Goal: Contribute content

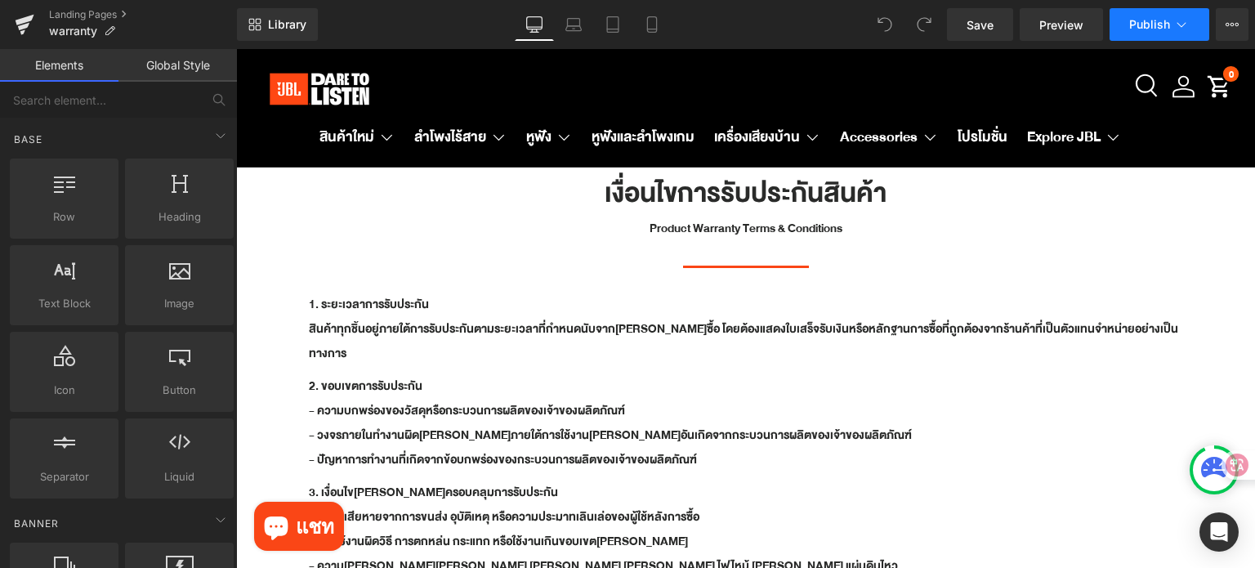
click at [1186, 27] on icon at bounding box center [1182, 24] width 16 height 16
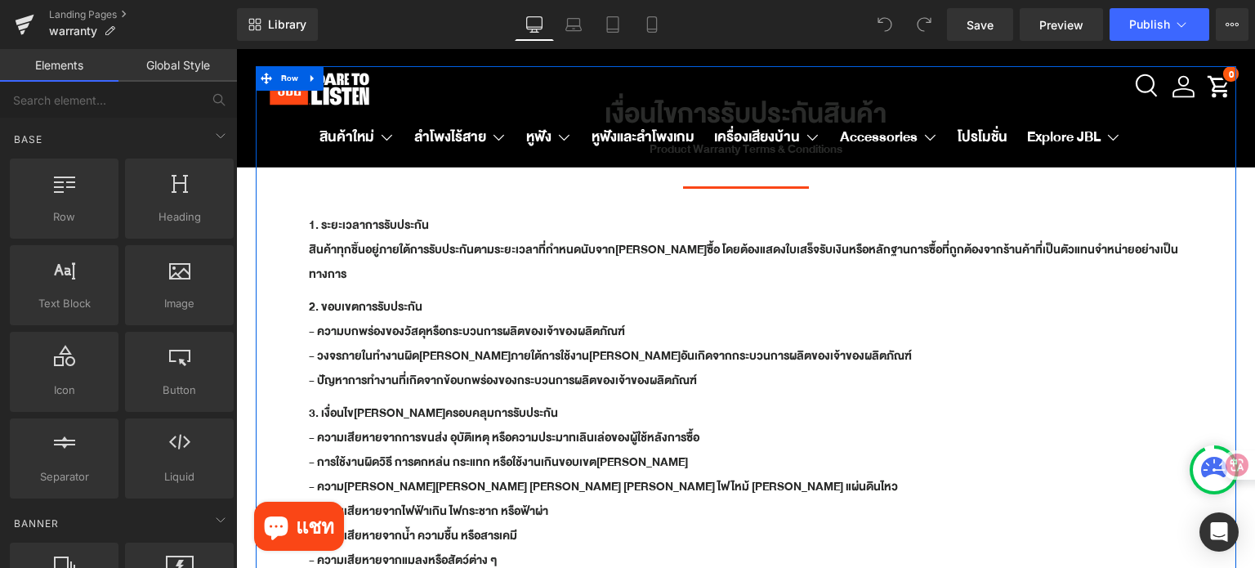
scroll to position [82, 0]
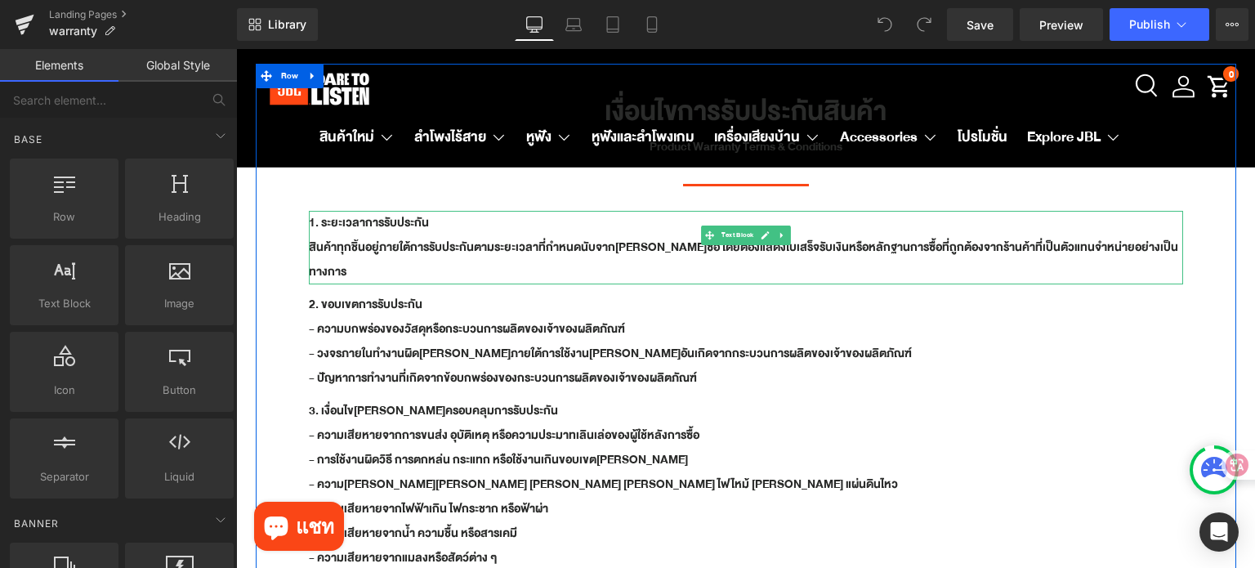
click at [438, 239] on b "สินค้าทุกชิ้นอยู่ภายใต้การรับประกันตามระยะเวลาที่กำหนดนับจากวันที่ซื้อ โดยต้องแ…" at bounding box center [744, 259] width 870 height 45
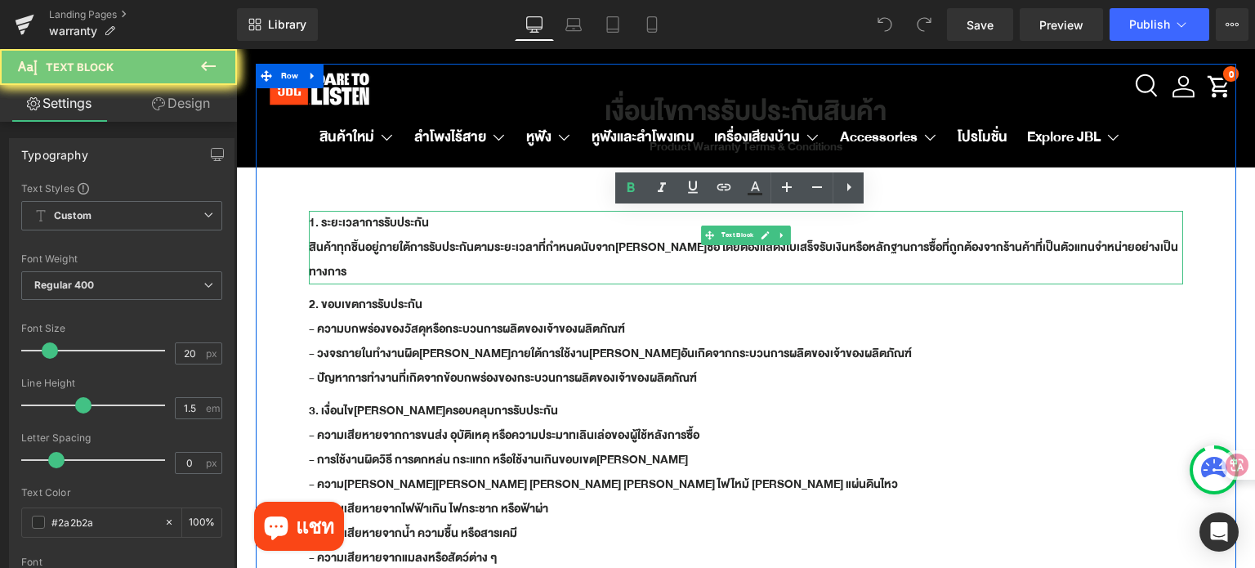
click at [438, 239] on b "สินค้าทุกชิ้นอยู่ภายใต้การรับประกันตามระยะเวลาที่กำหนดนับจากวันที่ซื้อ โดยต้องแ…" at bounding box center [744, 259] width 870 height 45
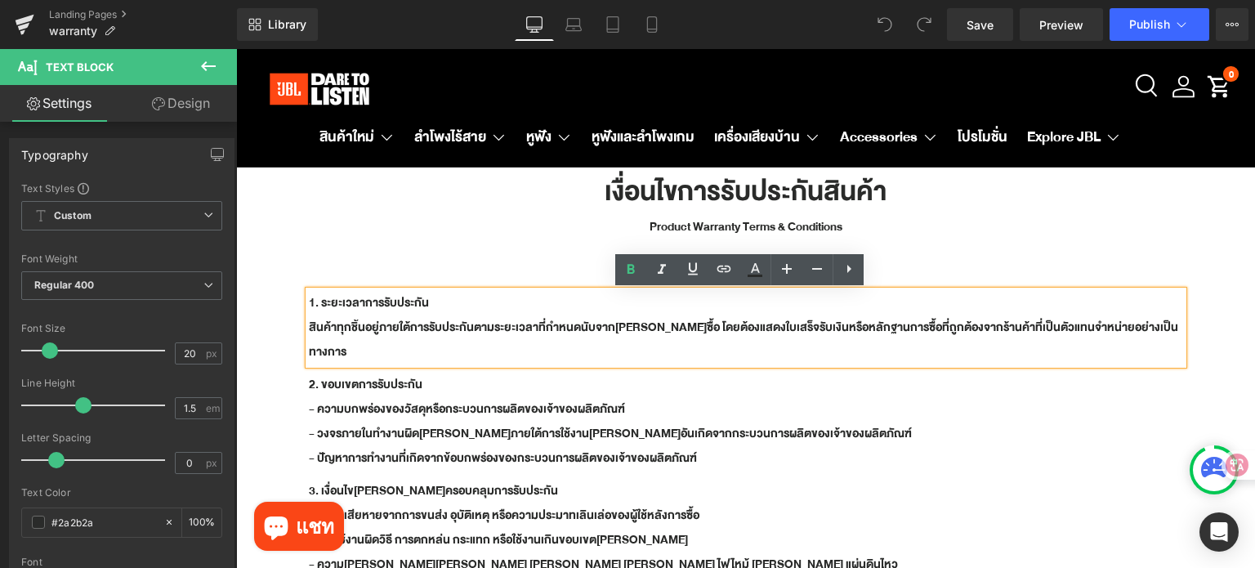
scroll to position [0, 0]
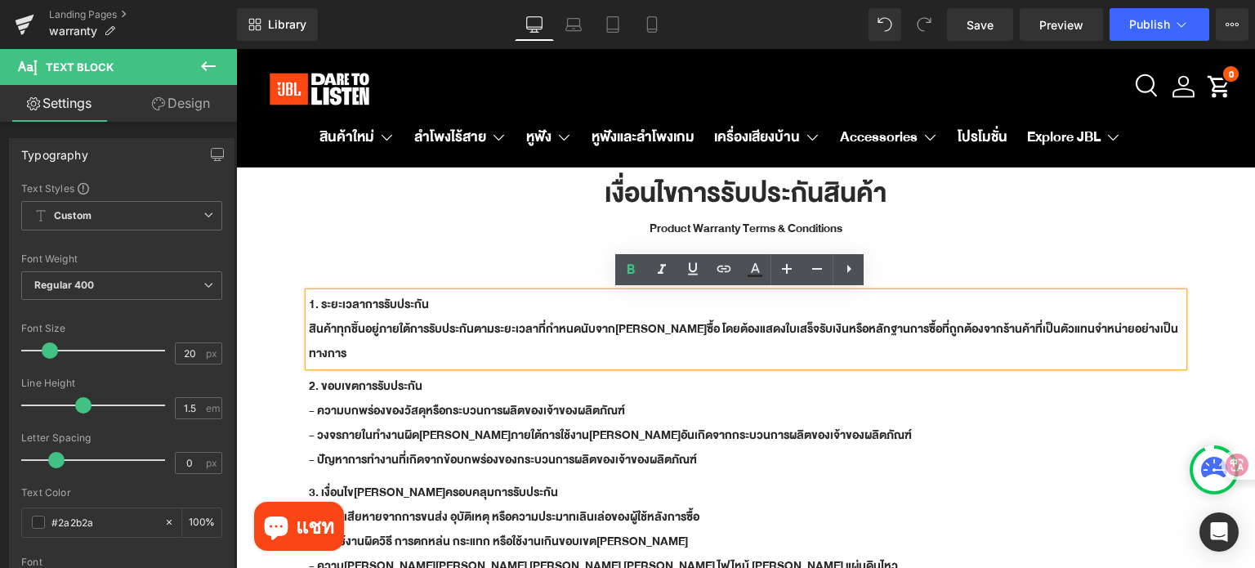
click at [392, 306] on b "1. ระยะเวลาการรับประกัน" at bounding box center [369, 304] width 120 height 20
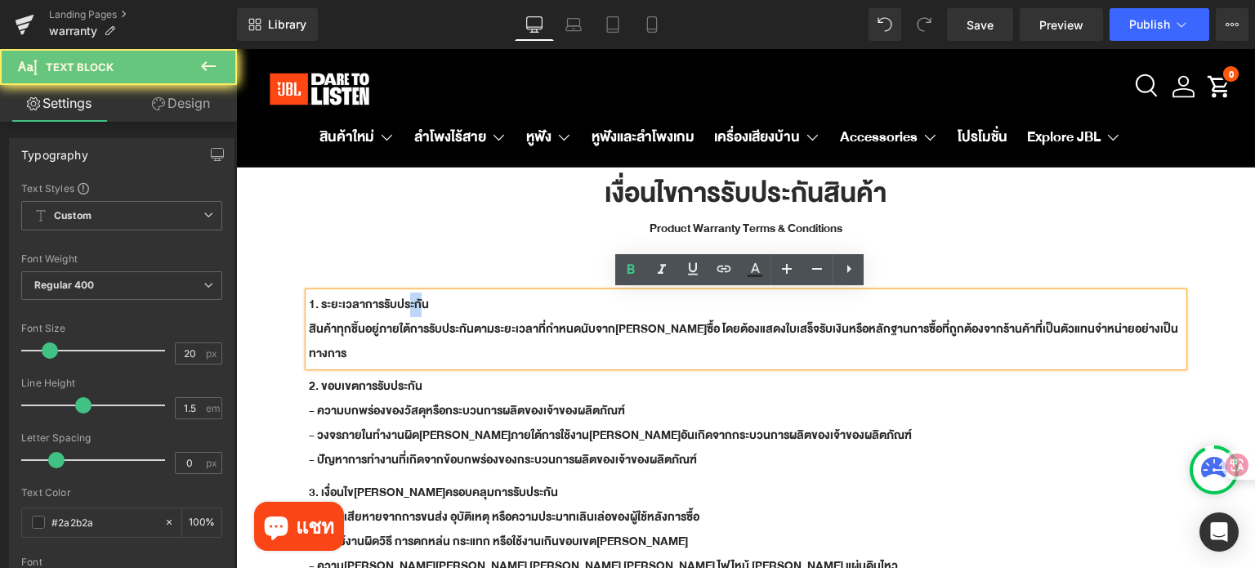
click at [392, 306] on b "1. ระยะเวลาการรับประกัน" at bounding box center [369, 304] width 120 height 20
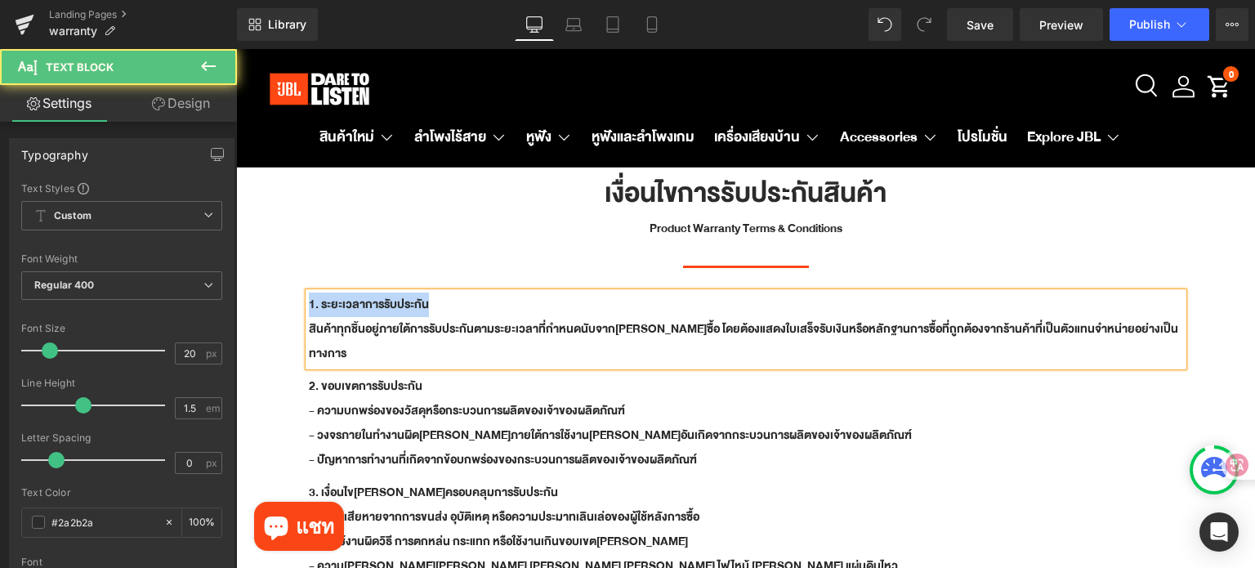
click at [478, 306] on p "1. ระยะเวลาการรับประกัน" at bounding box center [746, 305] width 875 height 25
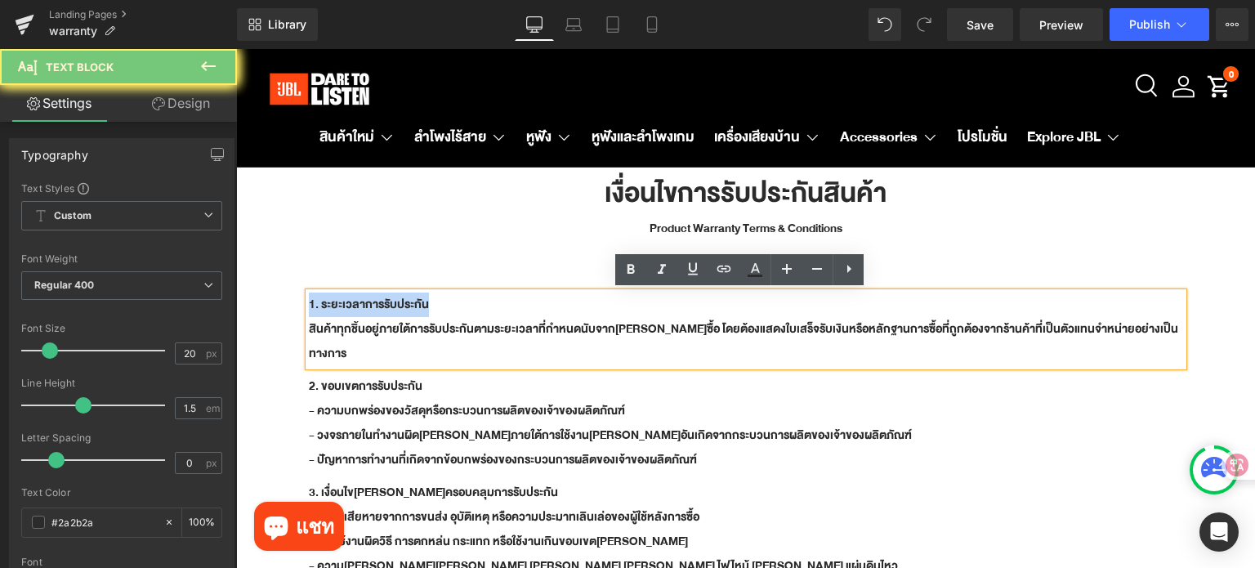
click at [478, 306] on p "1. ระยะเวลาการรับประกัน" at bounding box center [746, 305] width 875 height 25
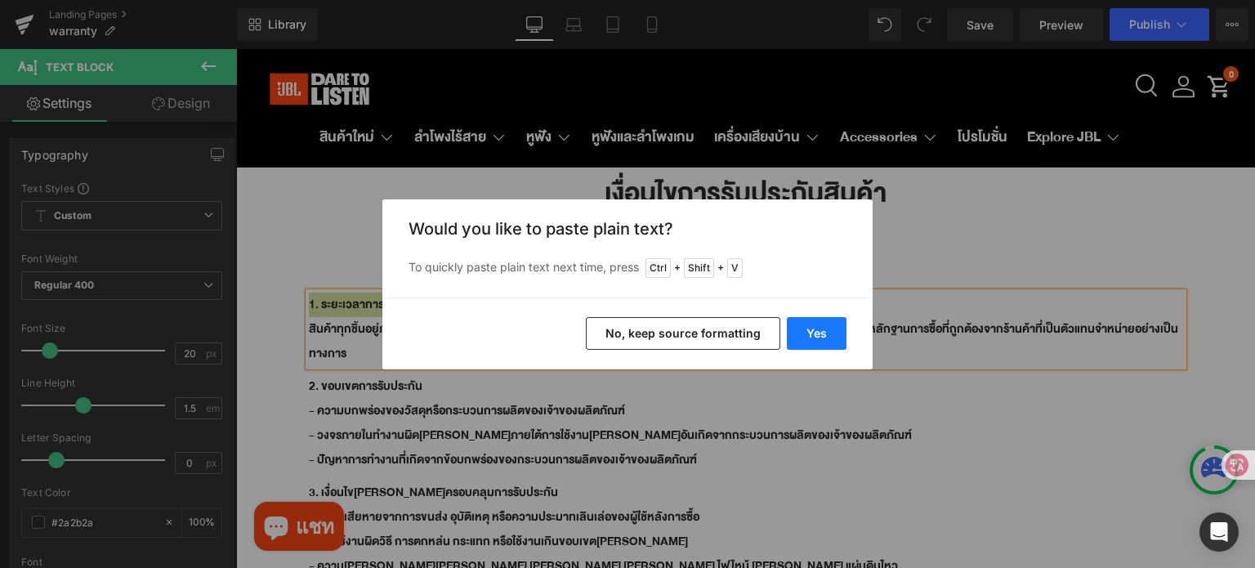
click at [839, 338] on button "Yes" at bounding box center [817, 333] width 60 height 33
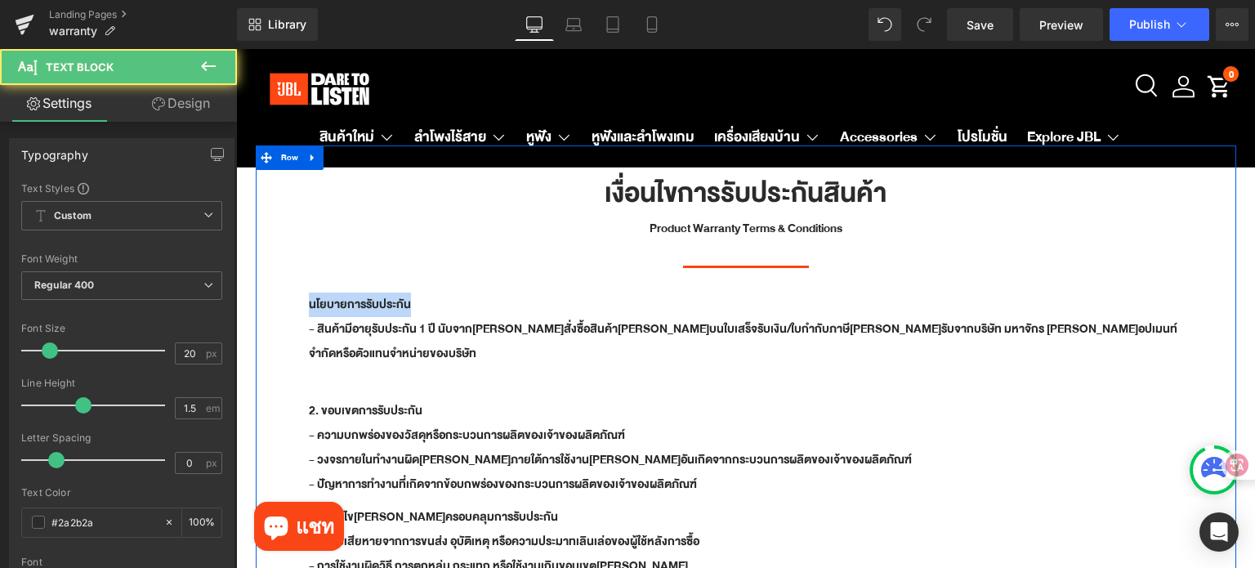
drag, startPoint x: 415, startPoint y: 302, endPoint x: 290, endPoint y: 301, distance: 125.1
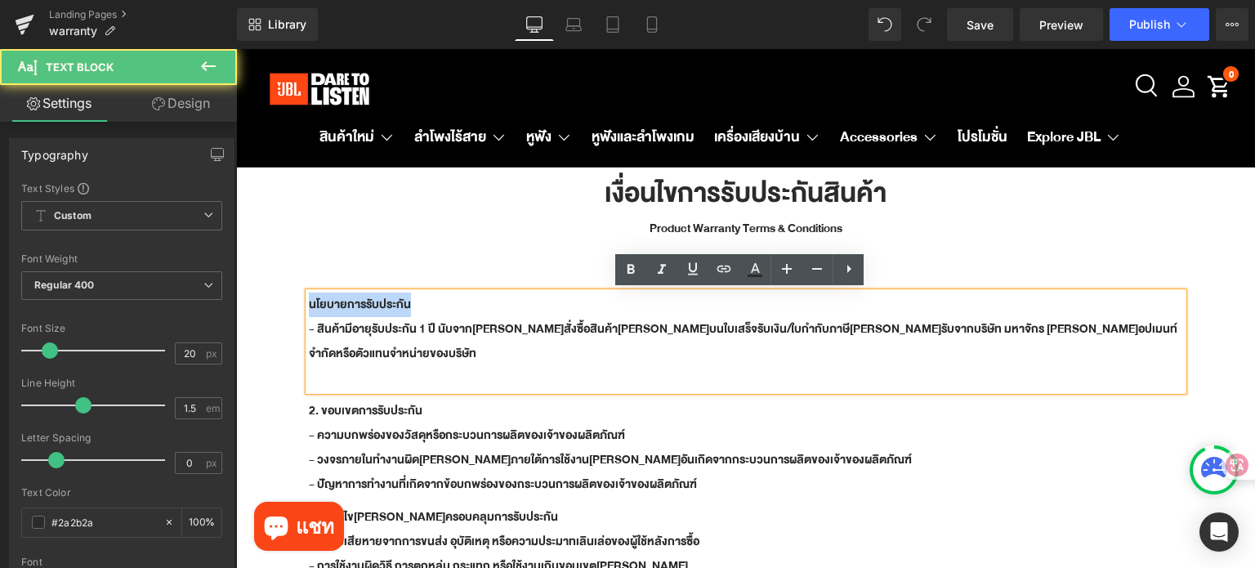
drag, startPoint x: 450, startPoint y: 299, endPoint x: 257, endPoint y: 297, distance: 192.9
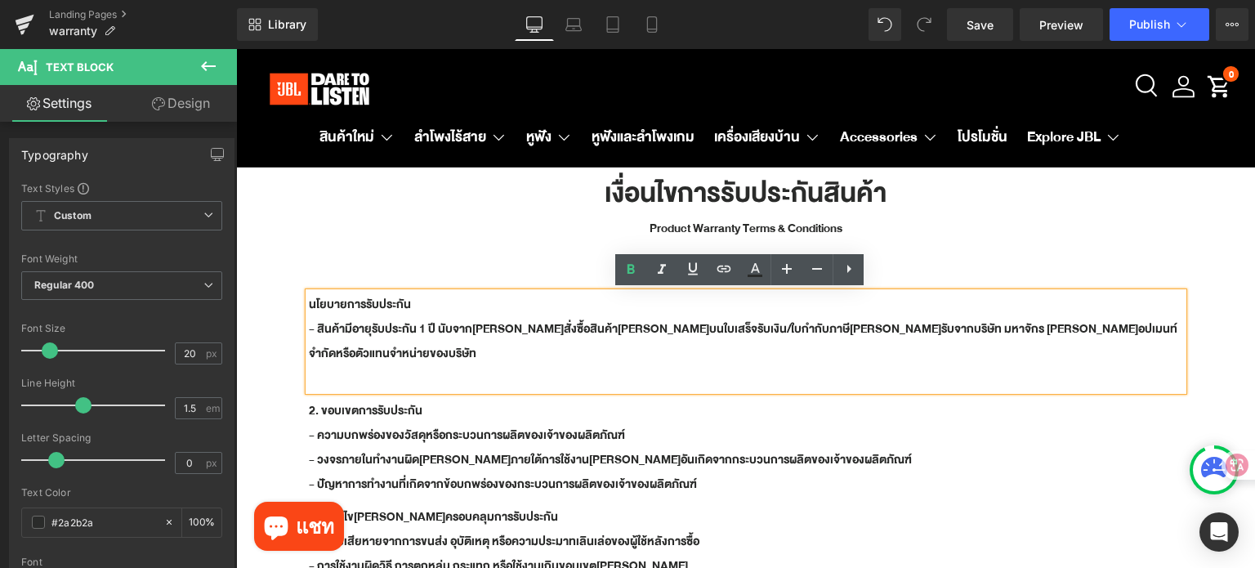
click at [417, 310] on p "นโยบายการรับประกัน" at bounding box center [746, 305] width 875 height 25
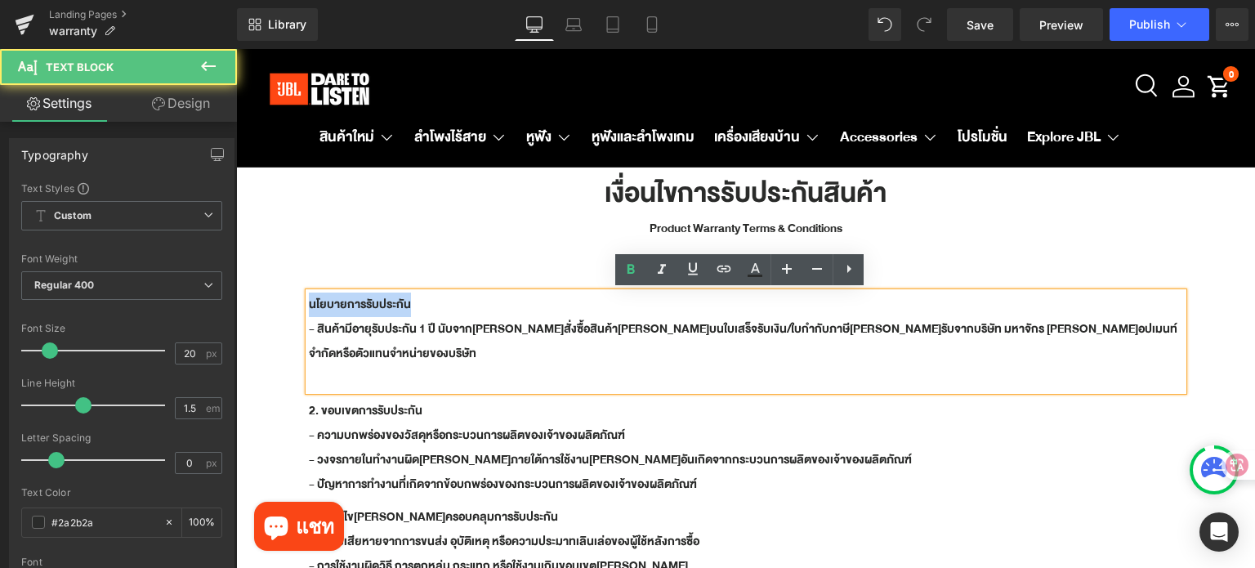
drag, startPoint x: 430, startPoint y: 301, endPoint x: 242, endPoint y: 301, distance: 188.0
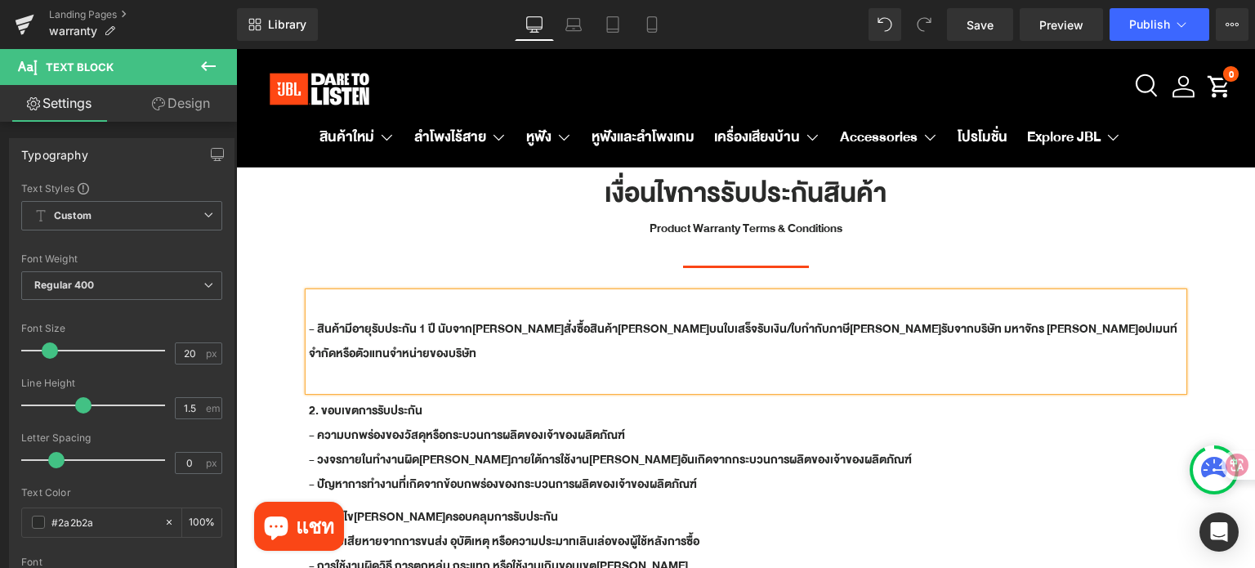
click at [309, 329] on b "- สินค้ามีอายุรับประกัน 1 ปี นับจากวันที่สั่งซื้อสินค้าที่ปรากฎบนใบเสร็จรับเงิน…" at bounding box center [743, 341] width 869 height 45
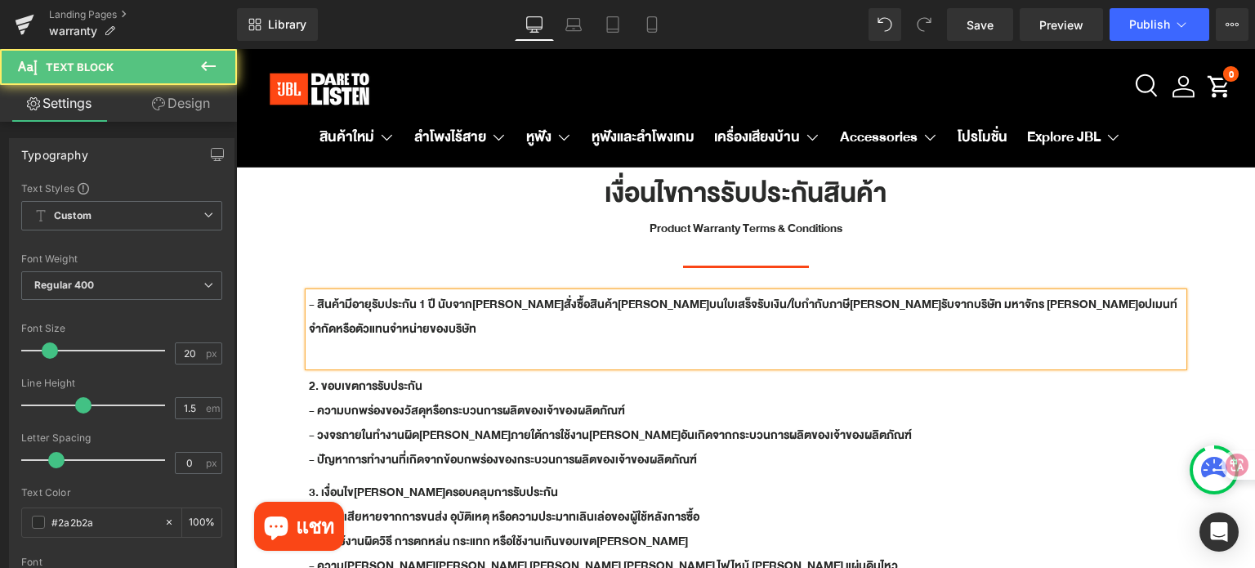
click at [341, 342] on p at bounding box center [746, 354] width 875 height 25
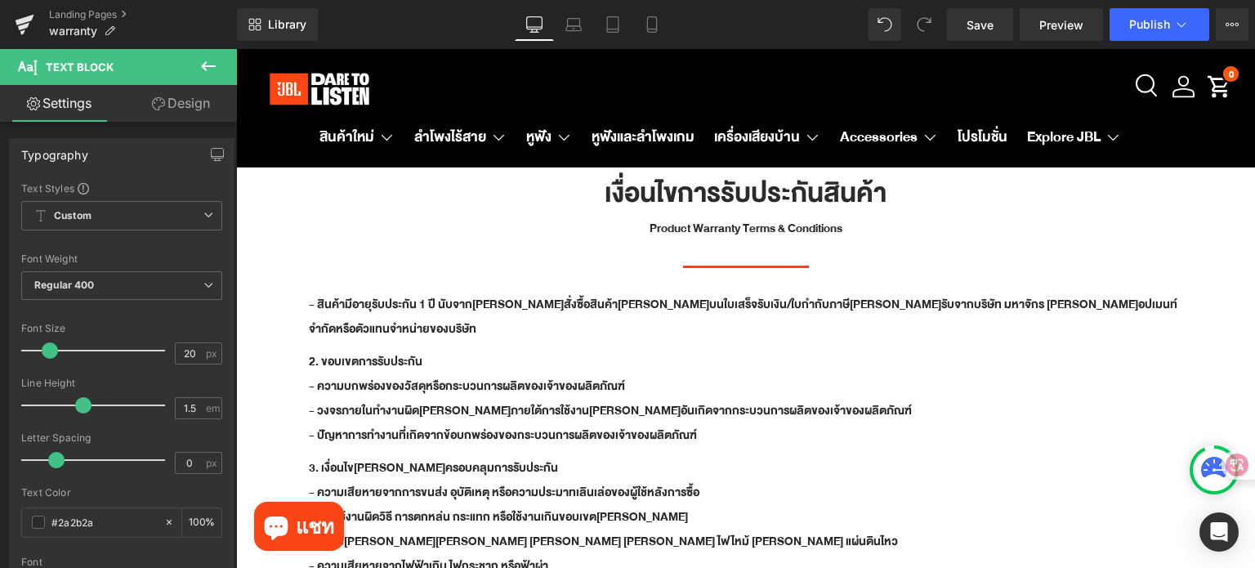
click at [207, 68] on icon at bounding box center [209, 66] width 20 height 20
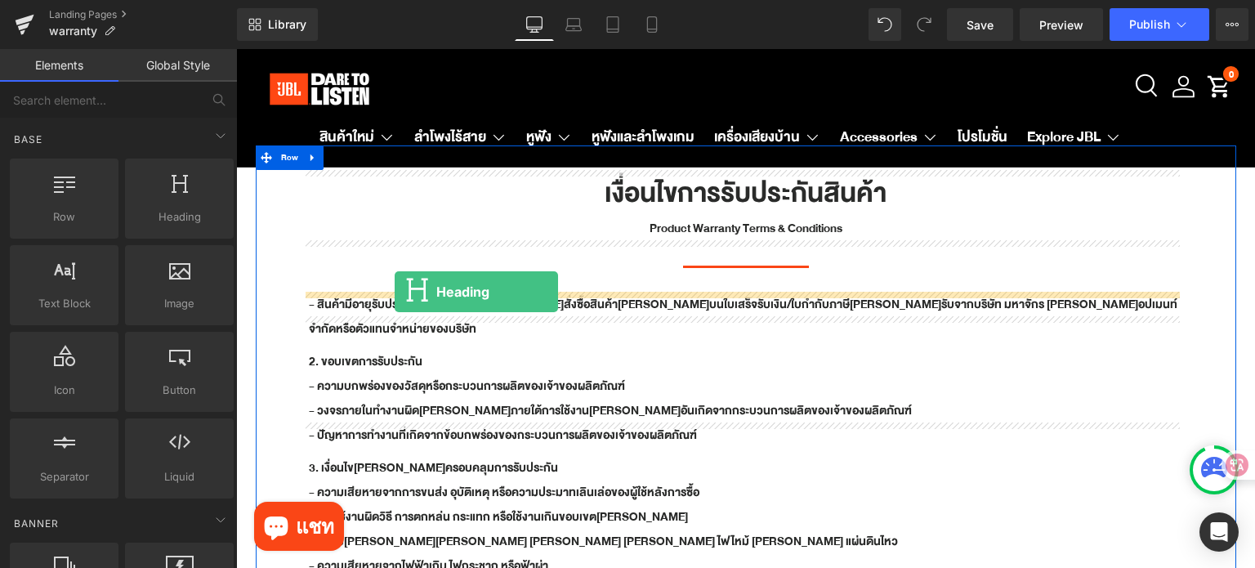
drag, startPoint x: 446, startPoint y: 298, endPoint x: 395, endPoint y: 292, distance: 51.9
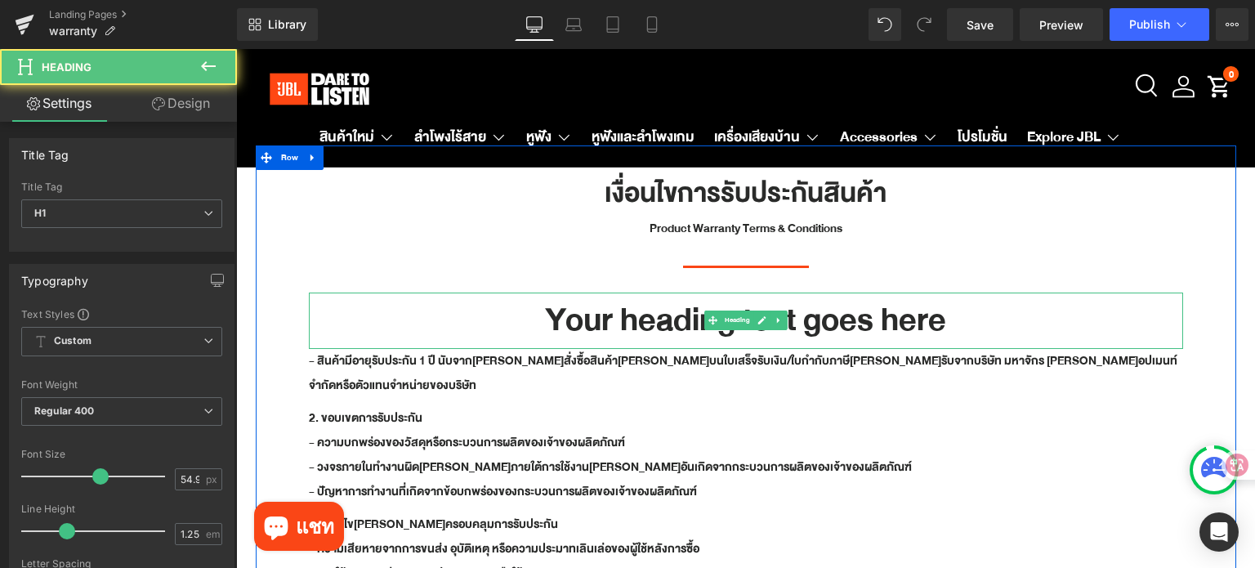
click at [657, 320] on h1 "Your heading text goes here" at bounding box center [746, 321] width 875 height 56
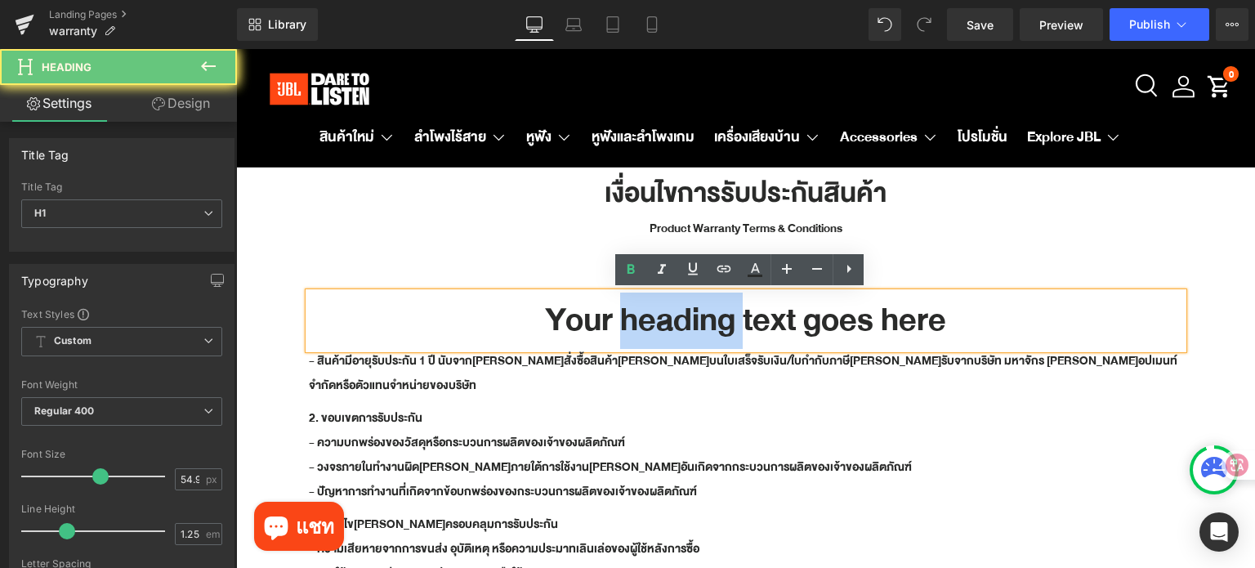
click at [657, 320] on h1 "Your heading text goes here" at bounding box center [746, 321] width 875 height 56
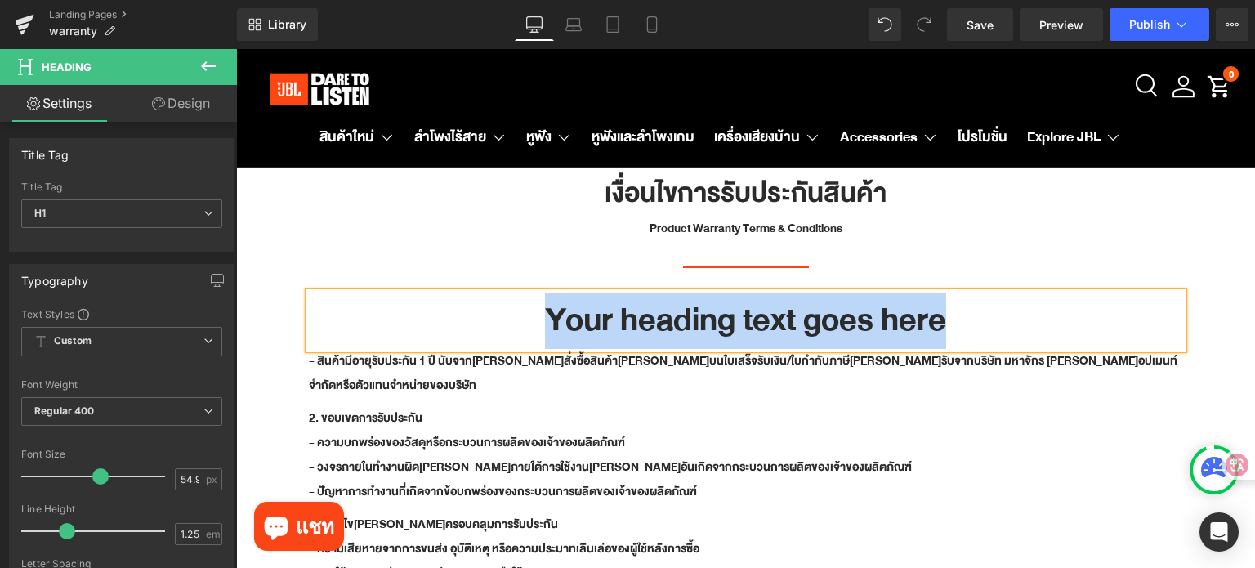
paste div
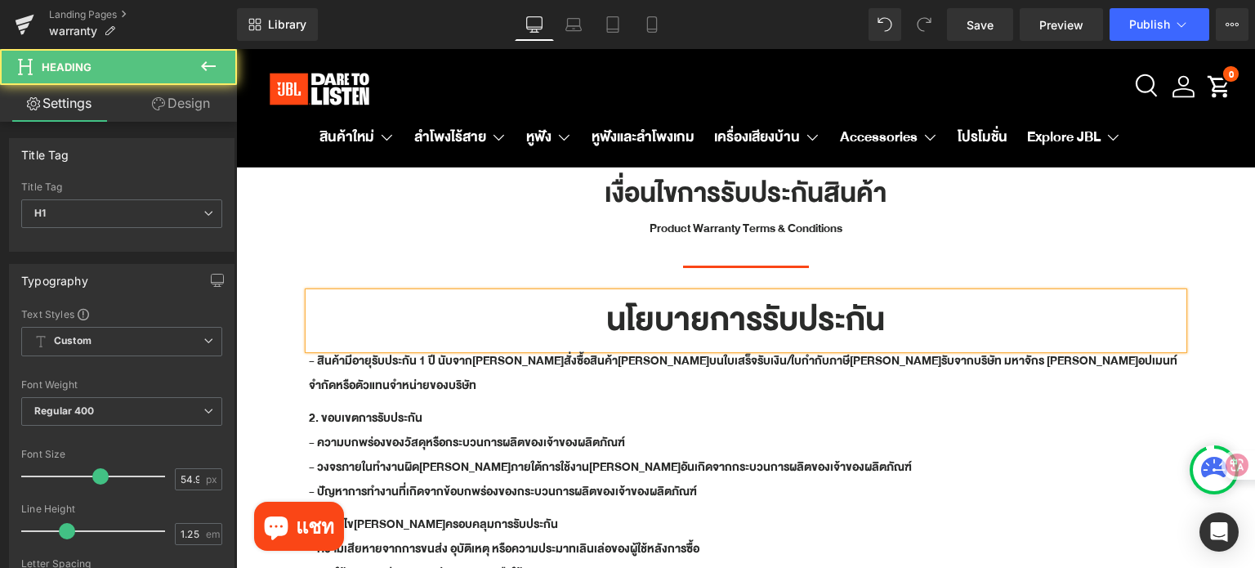
click at [564, 329] on h1 "นโยบายการรับประกัน" at bounding box center [746, 321] width 875 height 56
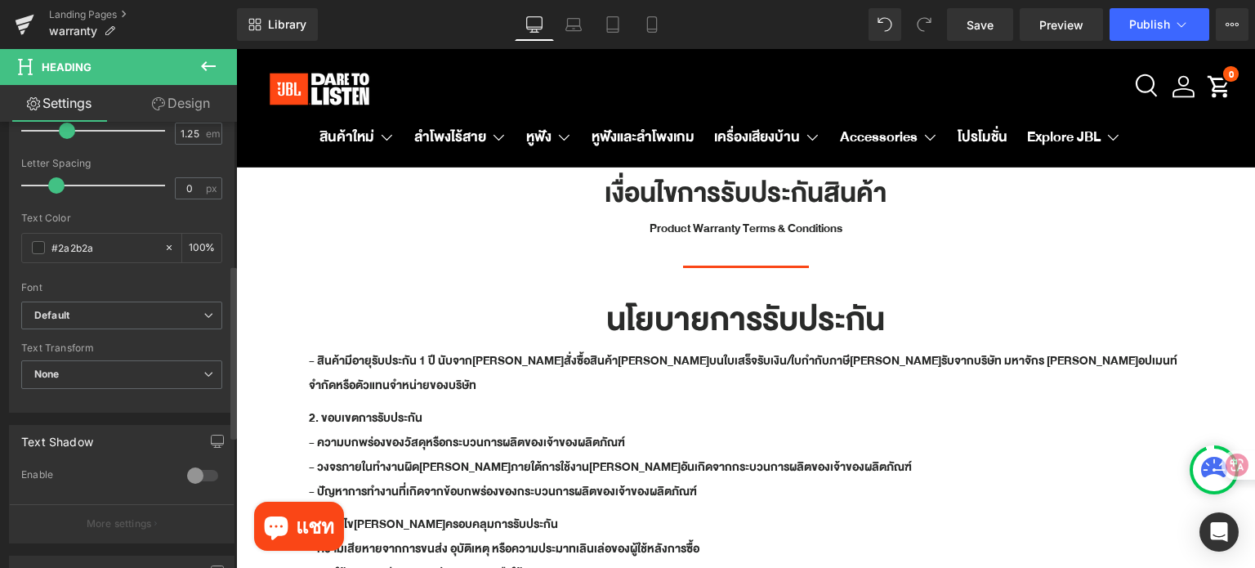
scroll to position [572, 0]
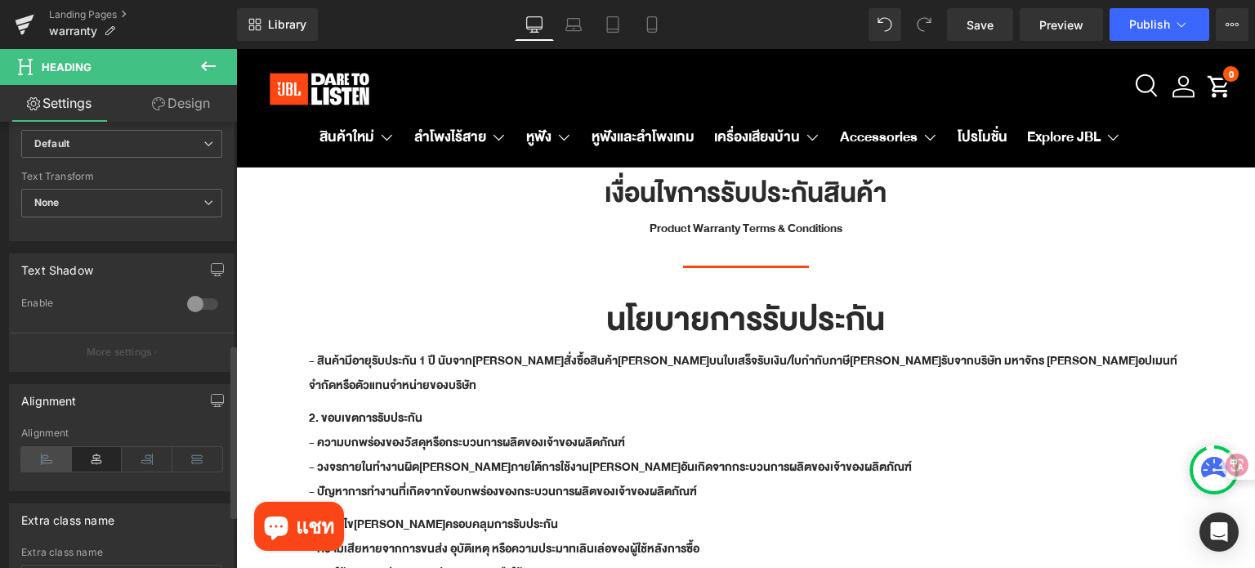
click at [39, 453] on icon at bounding box center [46, 459] width 51 height 25
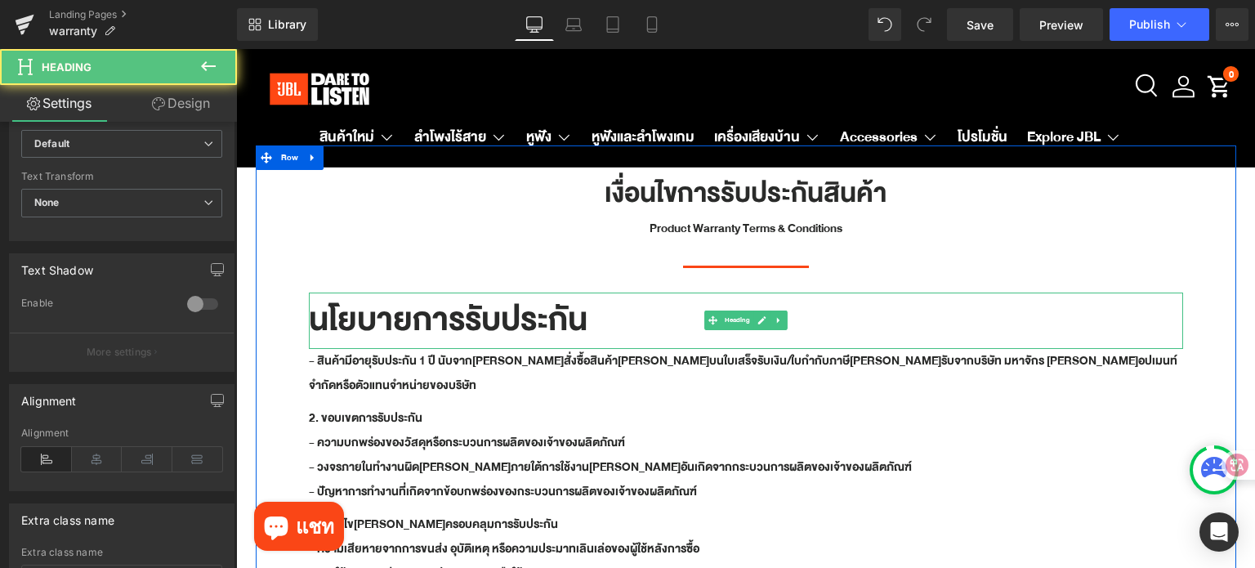
click at [356, 320] on h1 "นโยบายการรับประกัน" at bounding box center [746, 321] width 875 height 56
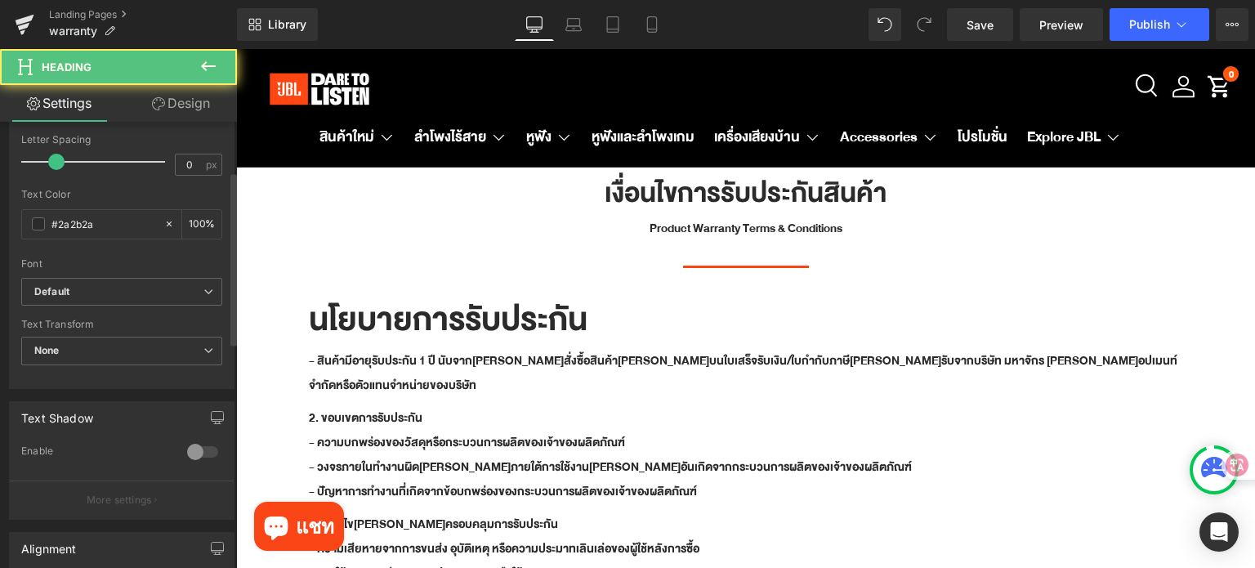
scroll to position [82, 0]
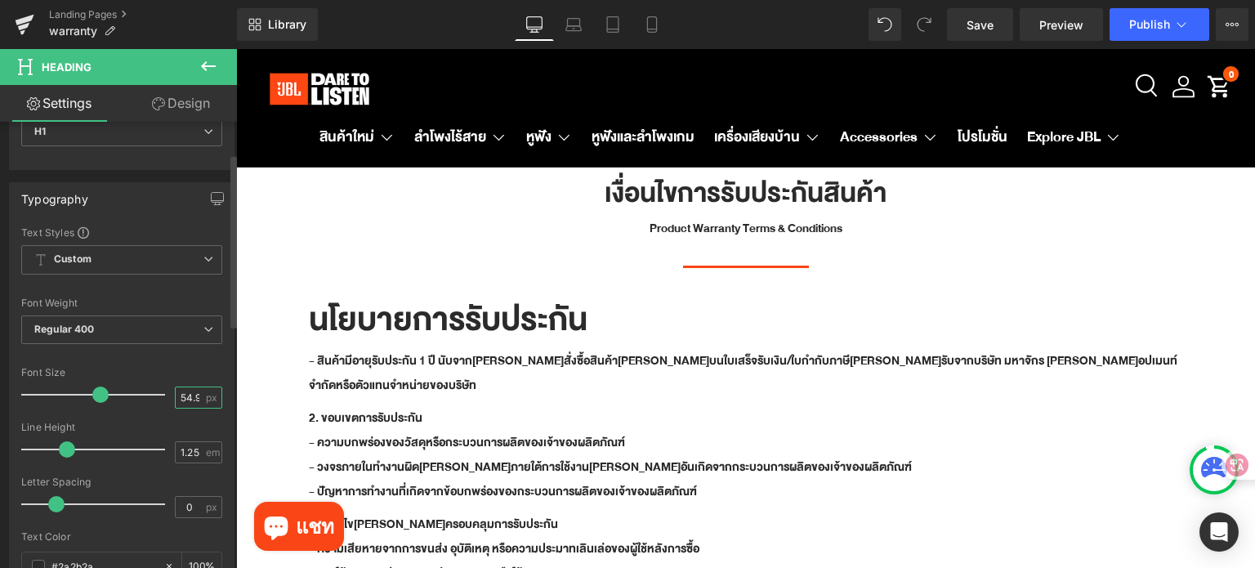
click at [186, 396] on input "54.99" at bounding box center [190, 397] width 29 height 20
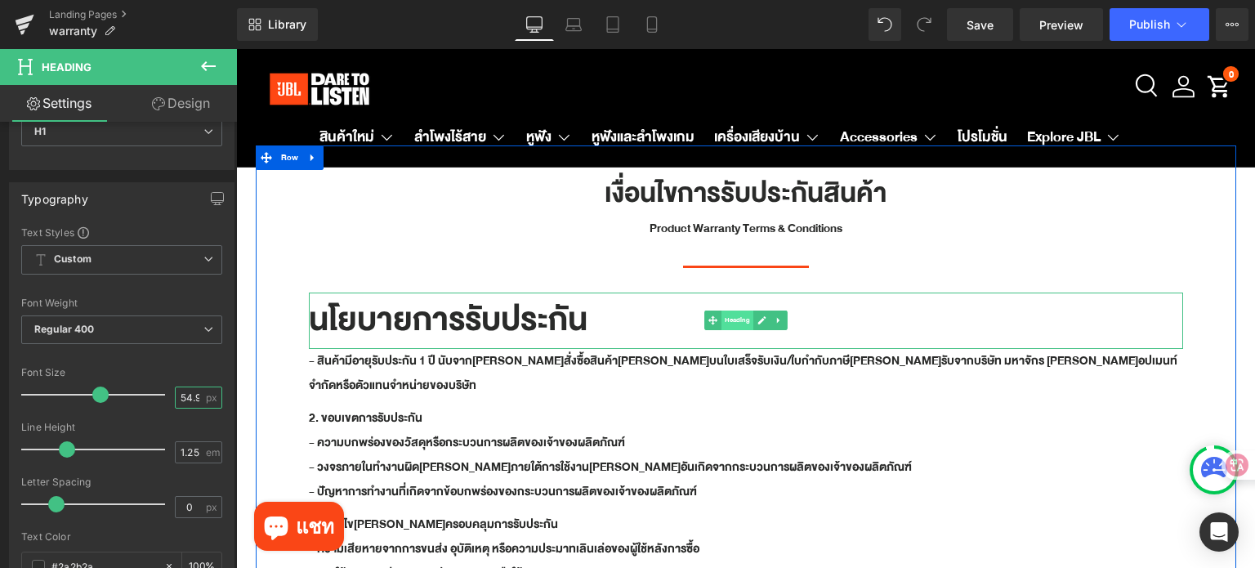
click at [725, 320] on span "Heading" at bounding box center [737, 321] width 32 height 20
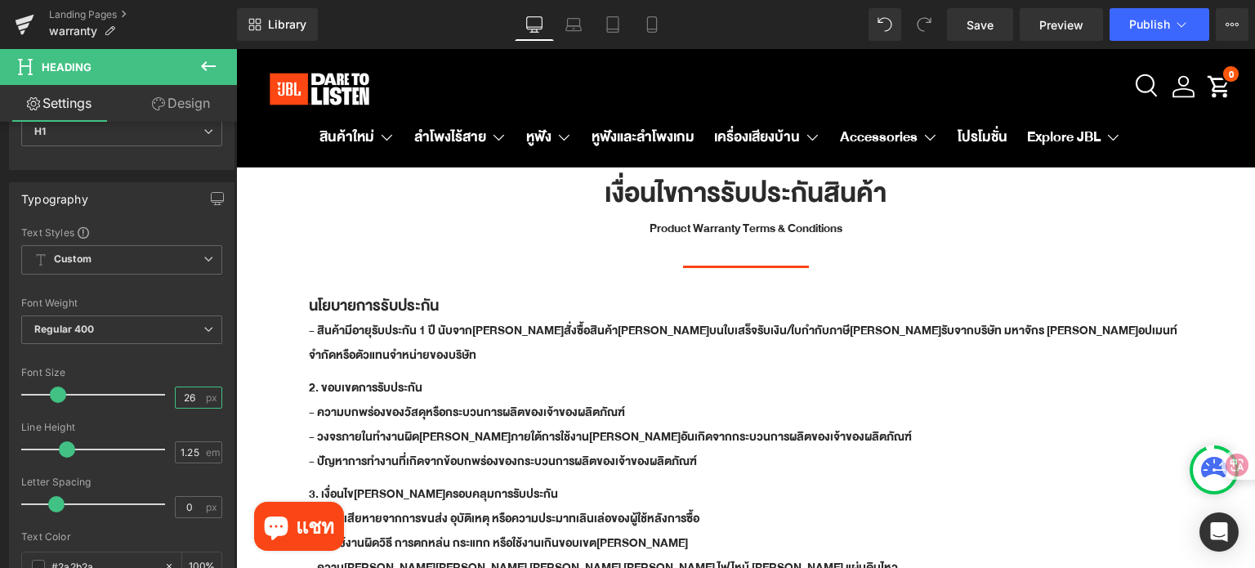
type input "26"
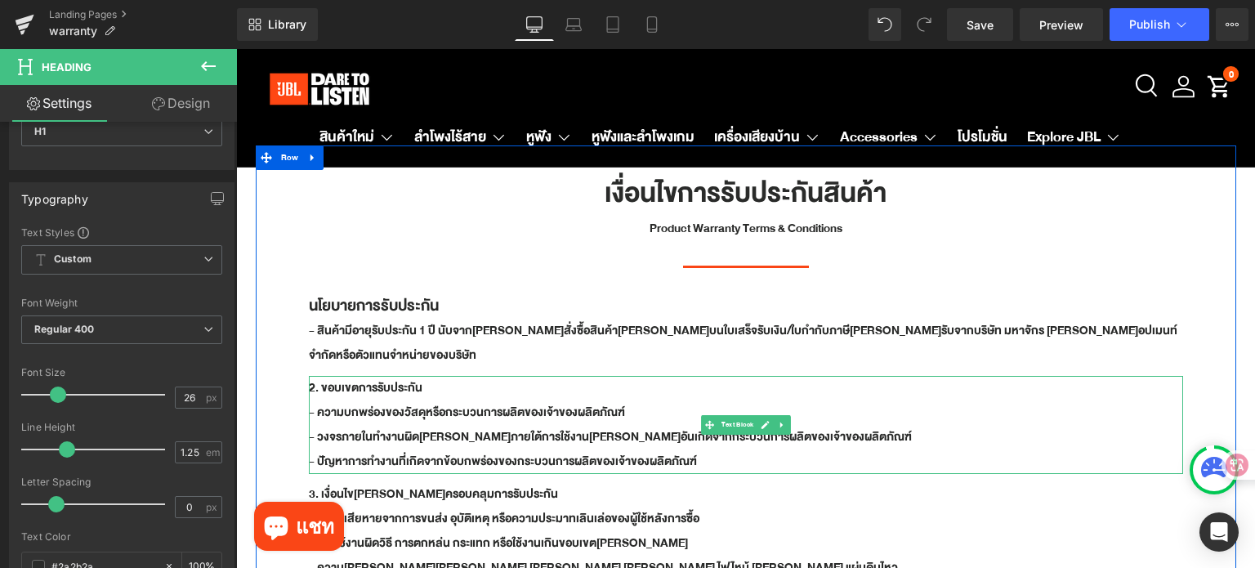
click at [777, 420] on icon at bounding box center [781, 425] width 9 height 10
click at [786, 421] on icon at bounding box center [790, 425] width 9 height 9
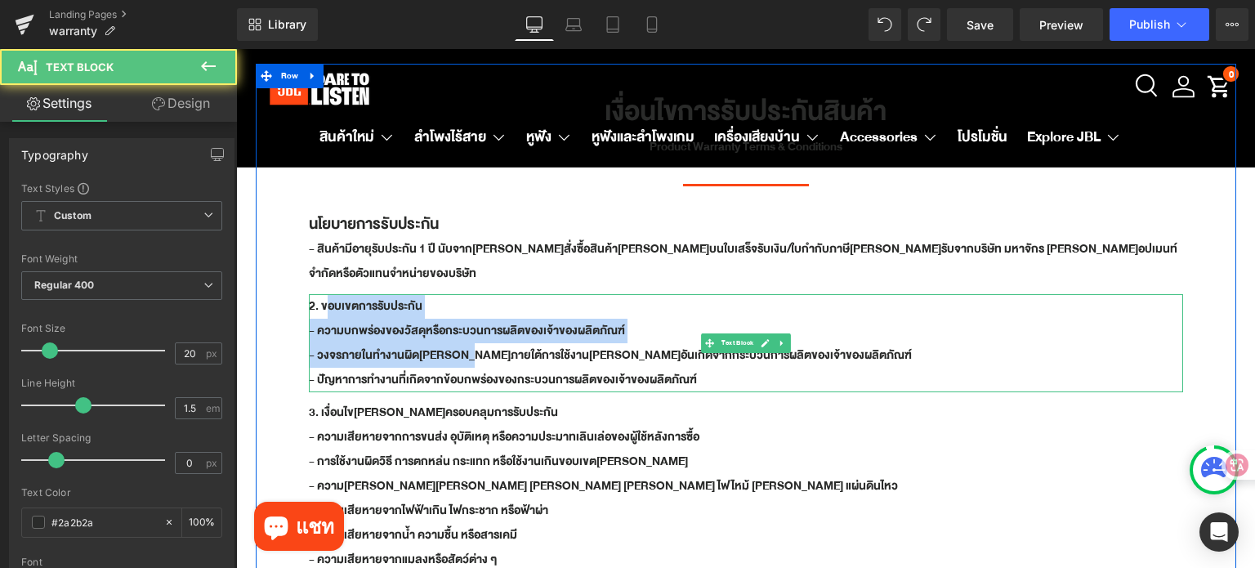
drag, startPoint x: 312, startPoint y: 278, endPoint x: 415, endPoint y: 327, distance: 114.1
click at [415, 327] on div "2. ขอบเขตการรับประกัน - ความบกพร่องของวัสดุหรือกระบวนการผลิตของเจ้าของผลิตภัณฑ์…" at bounding box center [746, 343] width 875 height 98
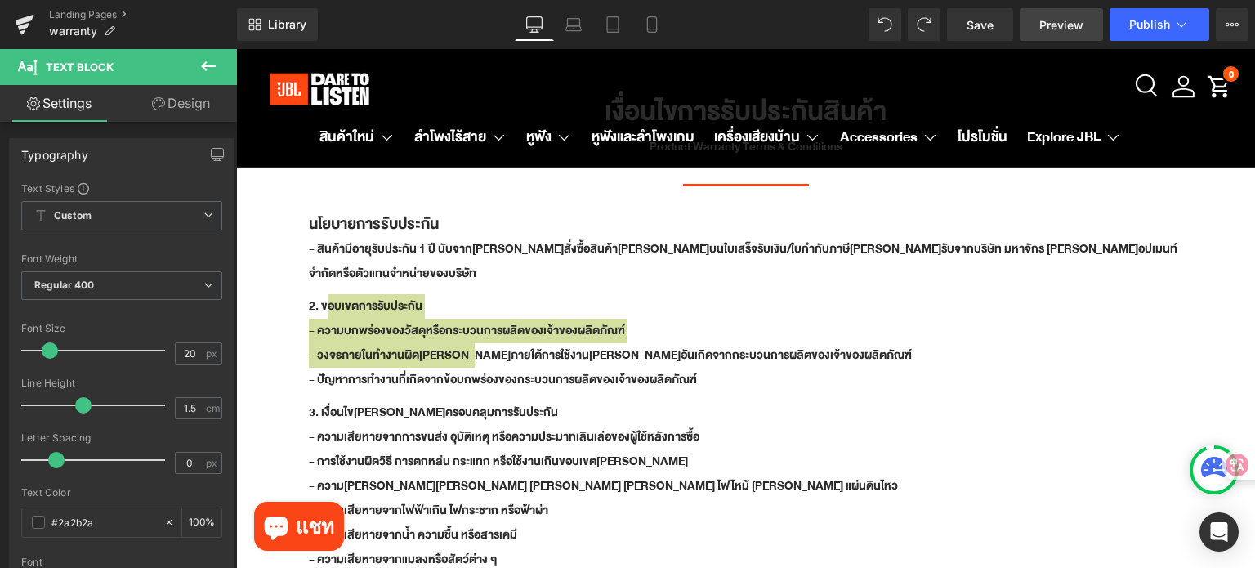
click at [1071, 35] on link "Preview" at bounding box center [1061, 24] width 83 height 33
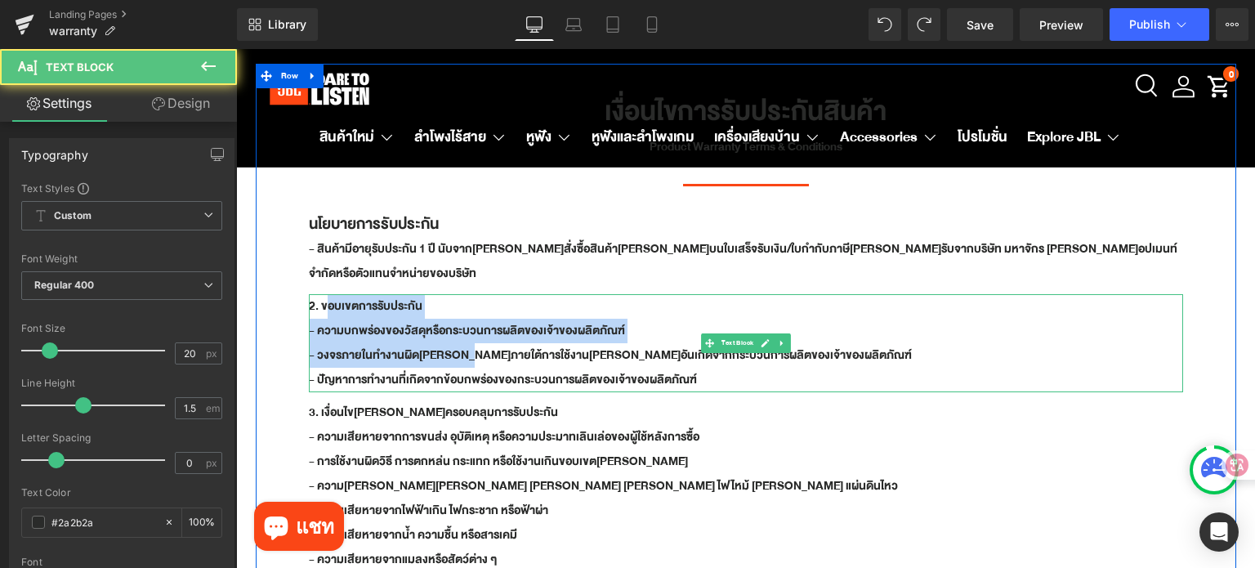
click at [511, 294] on p "2. ขอบเขตการรับประกัน" at bounding box center [746, 306] width 875 height 25
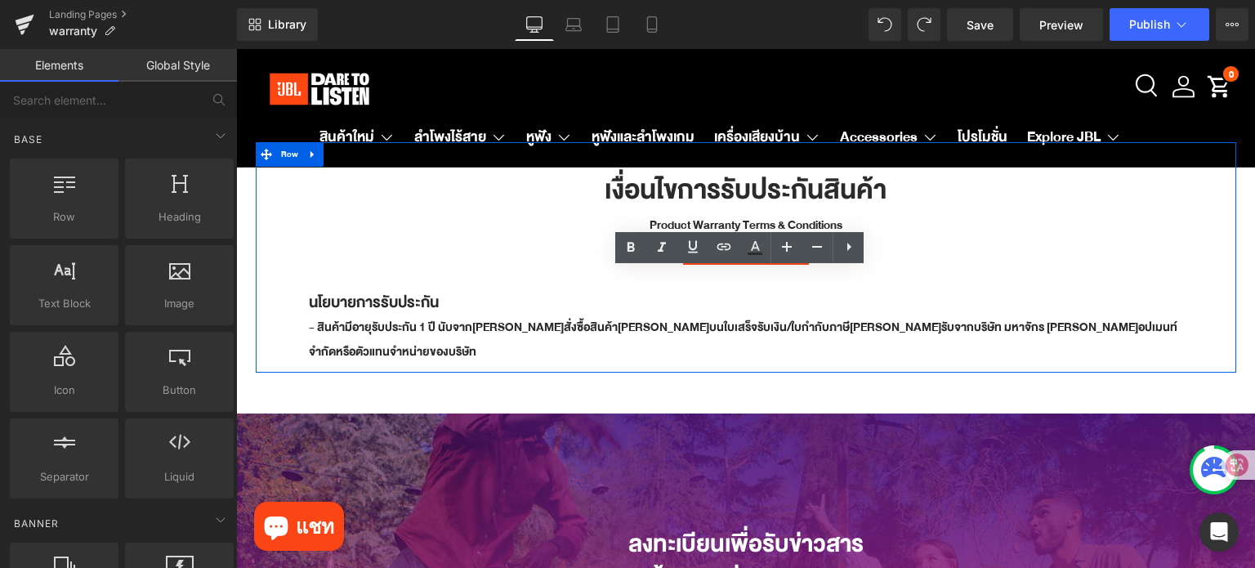
scroll to position [0, 0]
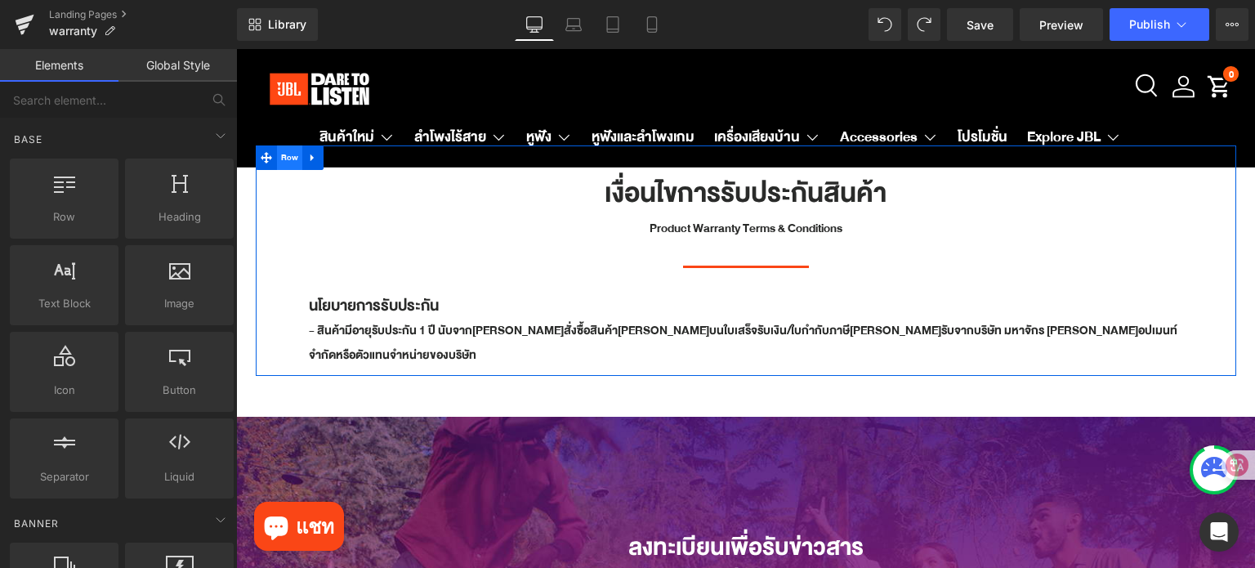
click at [284, 159] on span "Row" at bounding box center [290, 157] width 26 height 25
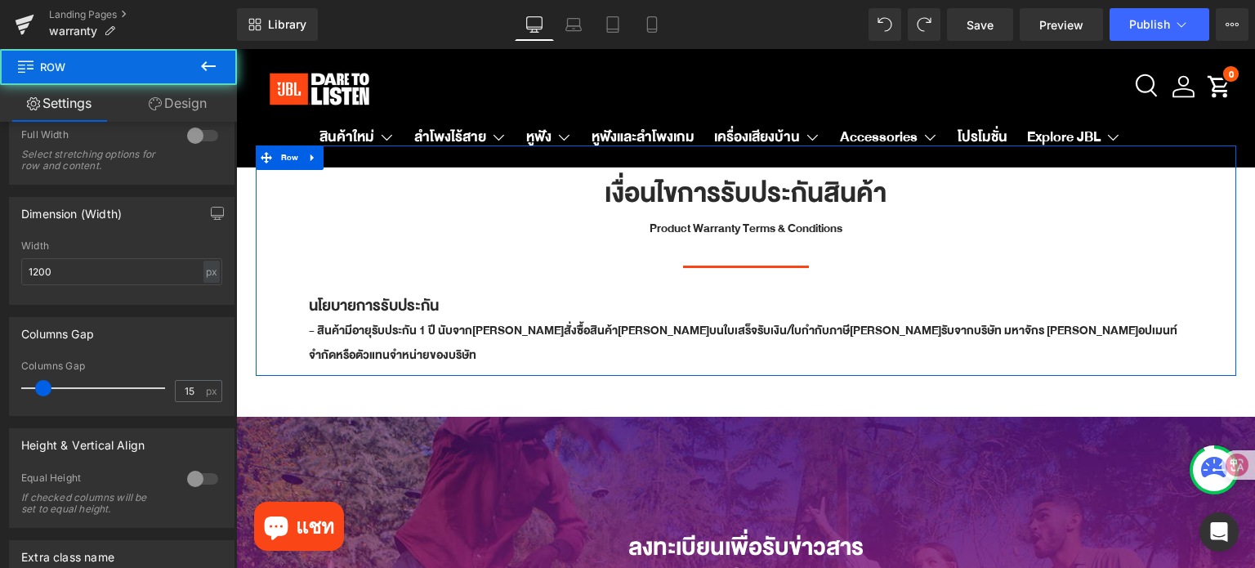
scroll to position [327, 0]
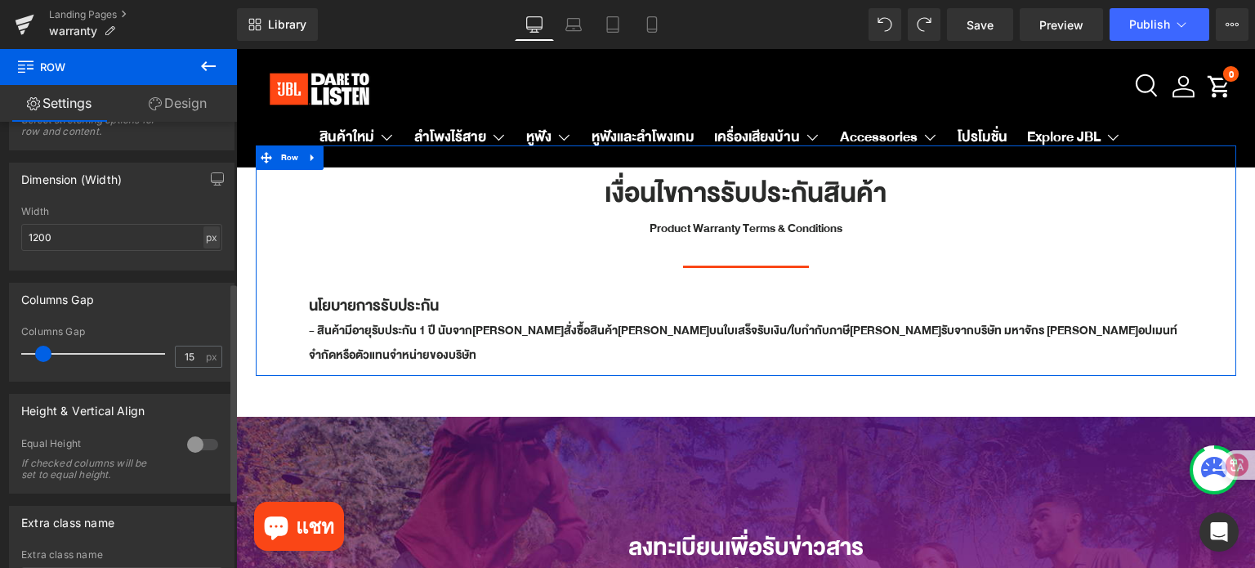
click at [204, 243] on div "px" at bounding box center [212, 237] width 16 height 22
drag, startPoint x: 60, startPoint y: 239, endPoint x: 33, endPoint y: 240, distance: 27.0
click at [33, 240] on input "1200" at bounding box center [121, 237] width 201 height 27
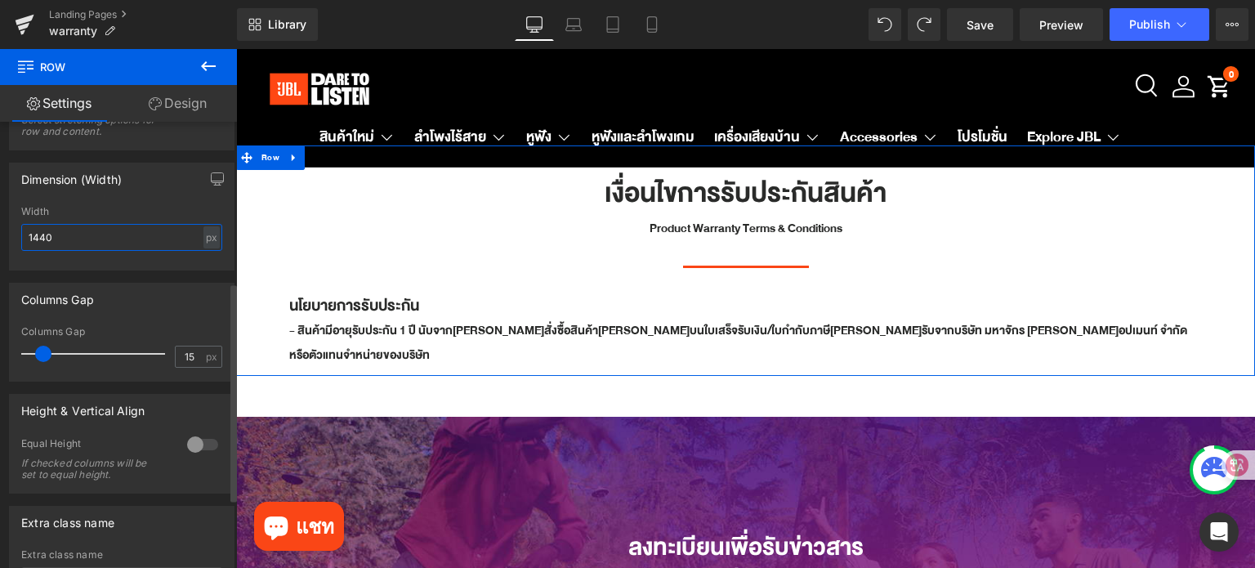
type input "1440"
drag, startPoint x: 167, startPoint y: 280, endPoint x: 74, endPoint y: 225, distance: 108.1
click at [167, 280] on div "Columns Gap 15px Columns Gap 15 px" at bounding box center [122, 326] width 244 height 111
click at [272, 166] on span "Row" at bounding box center [270, 157] width 26 height 25
click at [294, 161] on icon at bounding box center [294, 158] width 11 height 12
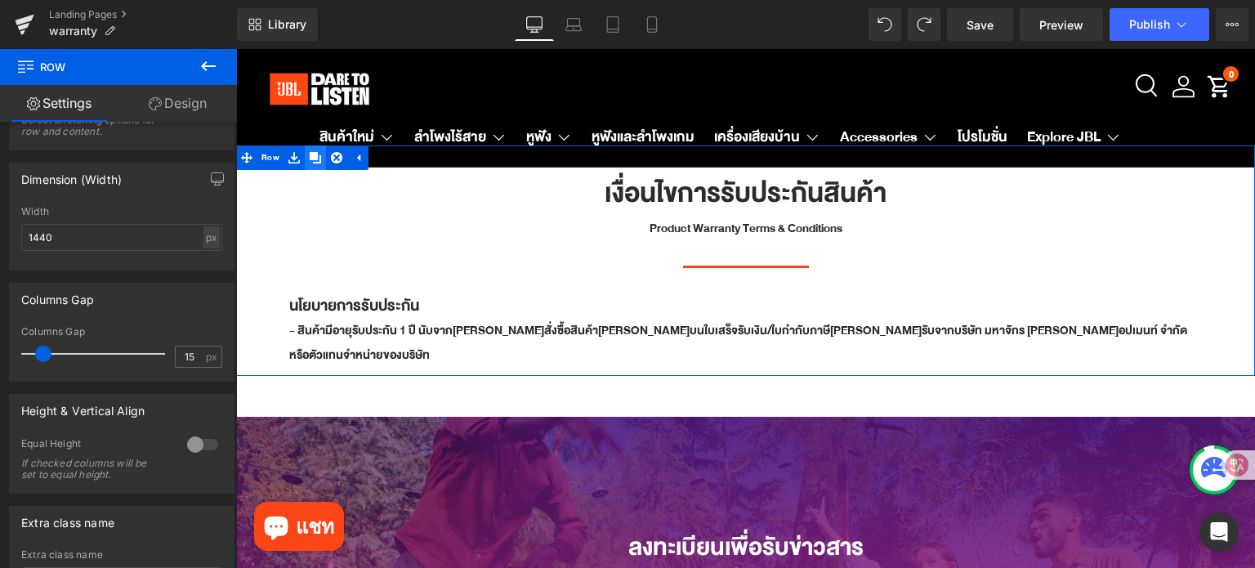
click at [318, 159] on icon at bounding box center [315, 157] width 11 height 11
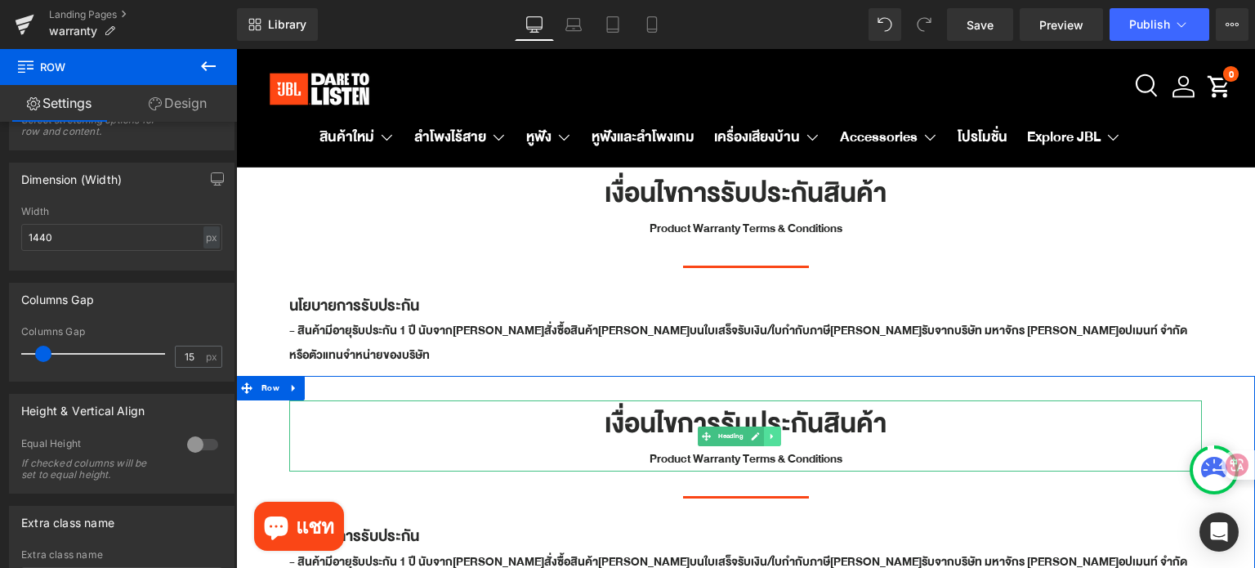
click at [778, 427] on link at bounding box center [772, 437] width 17 height 20
click at [781, 432] on icon at bounding box center [780, 436] width 9 height 9
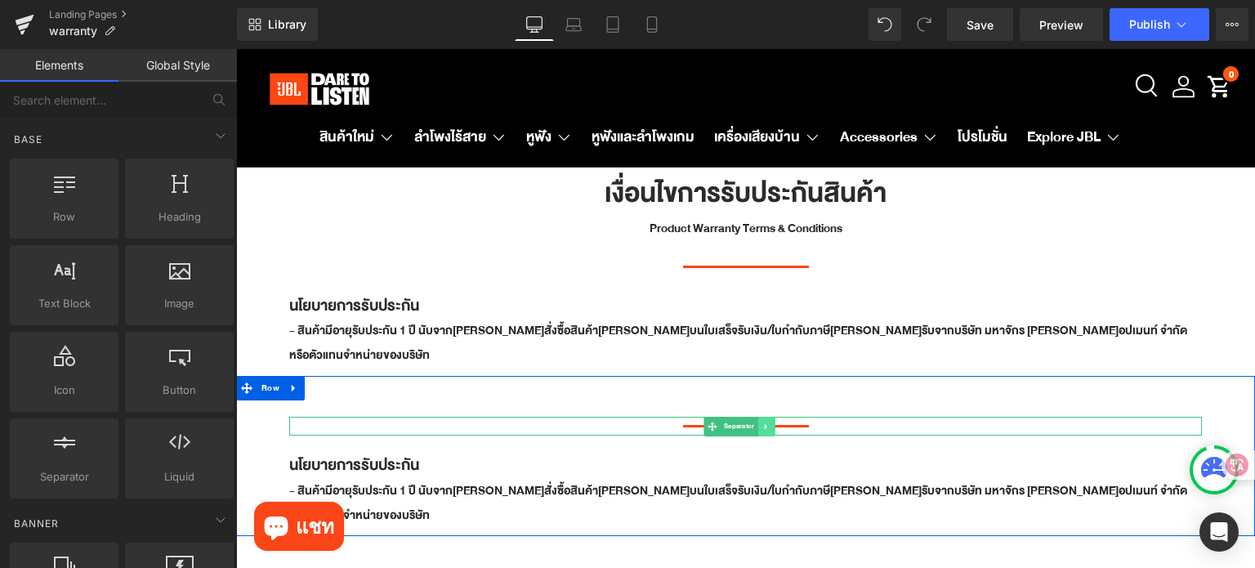
click at [763, 422] on icon at bounding box center [766, 427] width 9 height 10
click at [774, 422] on icon at bounding box center [775, 426] width 9 height 9
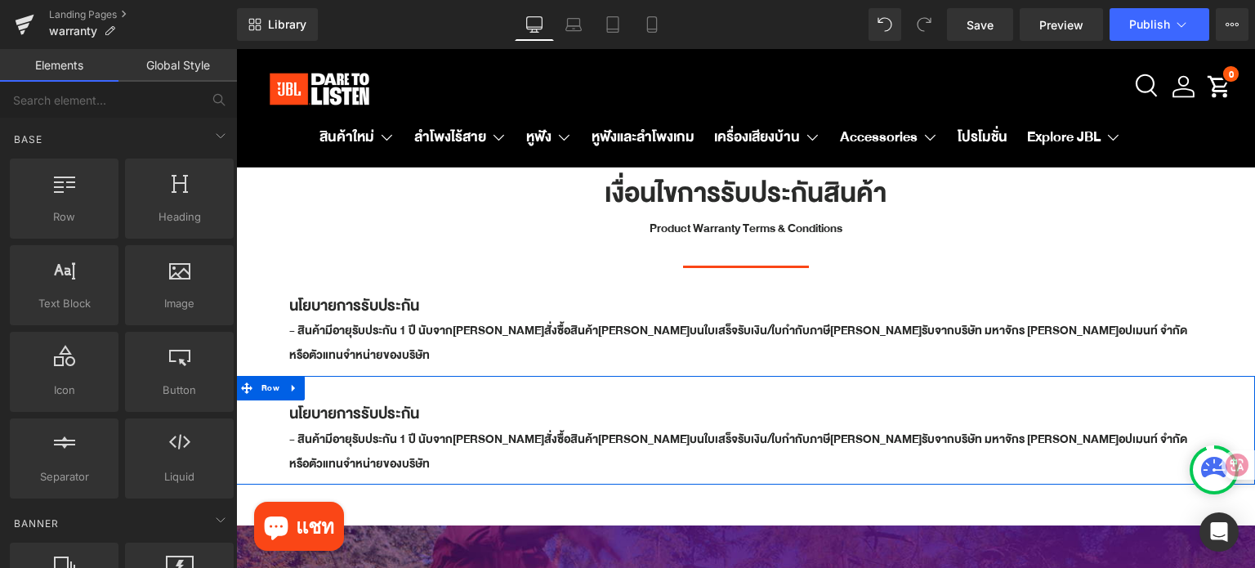
click at [383, 376] on div "นโยบายการรับประกัน Heading - สินค้ามีอายุรับประกัน 1 ปี นับจากวันที่สั่งซื้อสิน…" at bounding box center [745, 430] width 1019 height 109
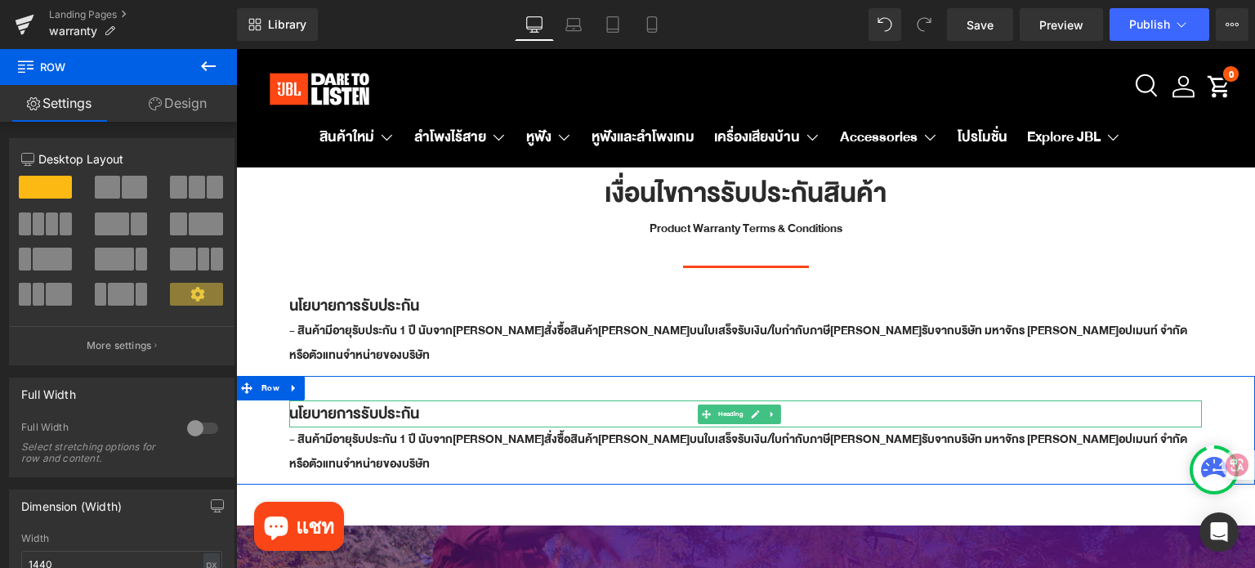
click at [378, 400] on h1 "นโยบายการรับประกัน" at bounding box center [745, 413] width 913 height 27
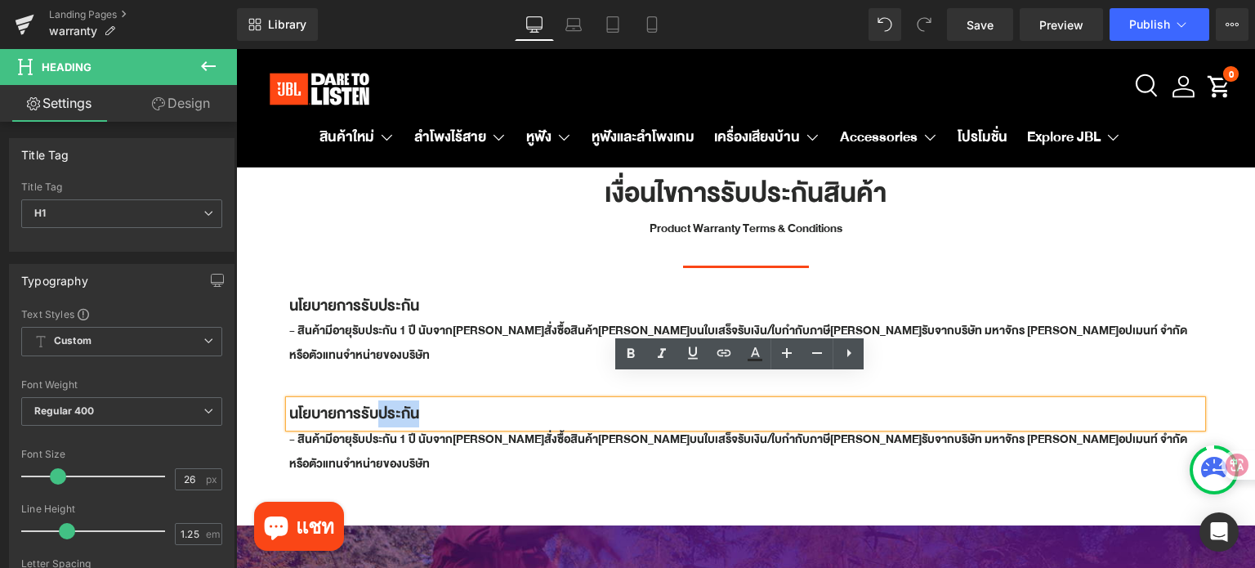
click at [448, 400] on h1 "นโยบายการรับประกัน" at bounding box center [745, 413] width 913 height 27
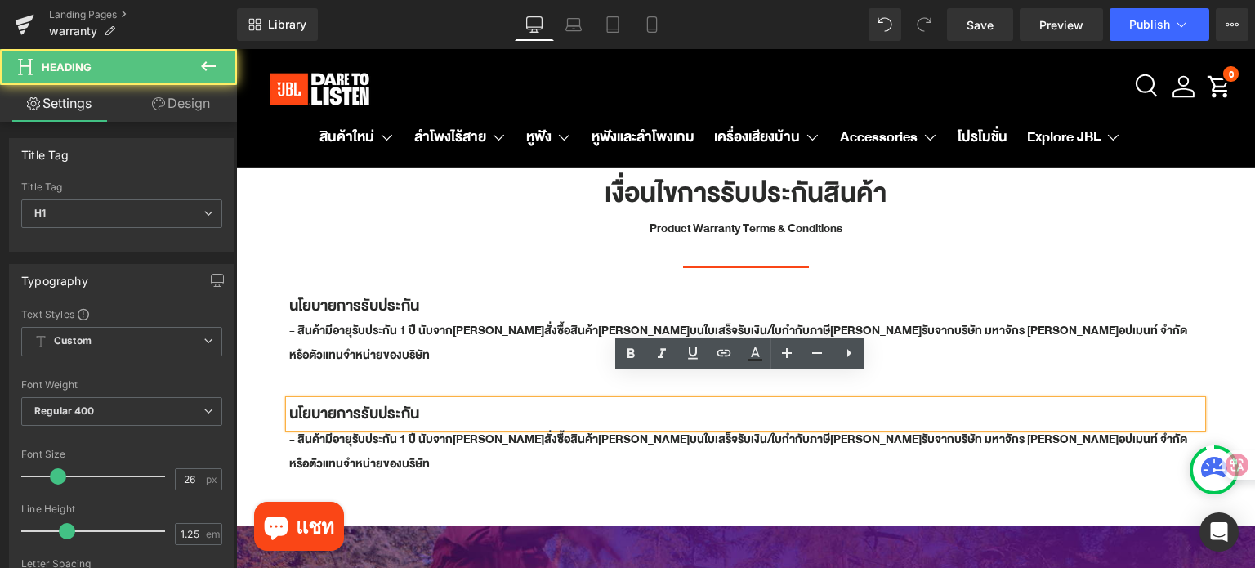
click at [448, 400] on h1 "นโยบายการรับประกัน" at bounding box center [745, 413] width 913 height 27
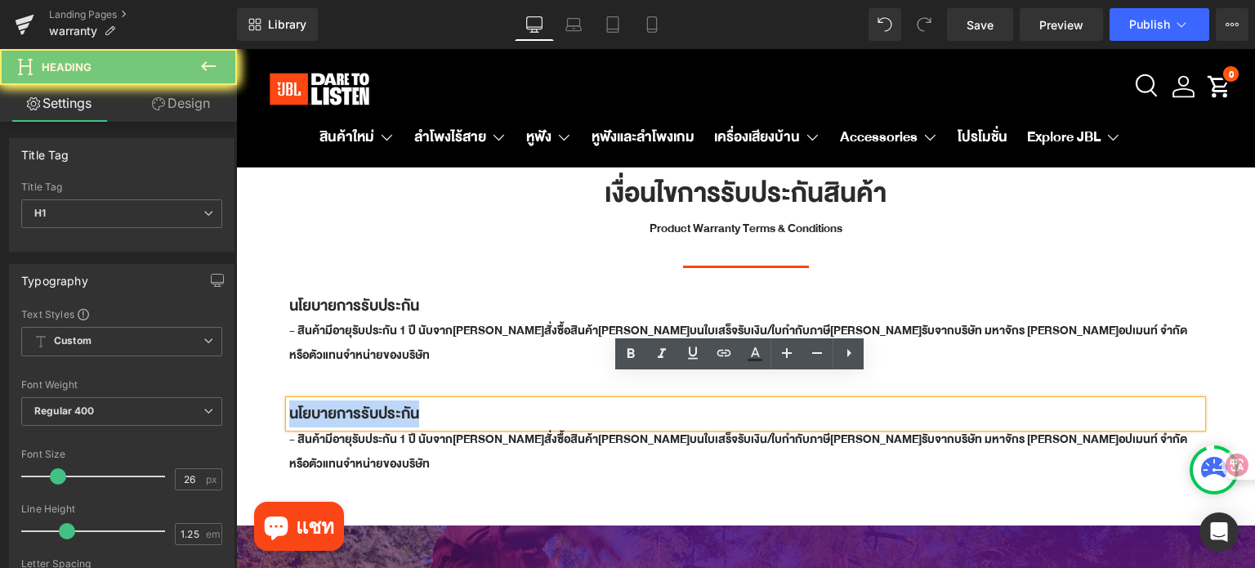
drag, startPoint x: 448, startPoint y: 385, endPoint x: 287, endPoint y: 382, distance: 161.0
click at [289, 400] on div "นโยบายการรับประกัน" at bounding box center [745, 413] width 913 height 27
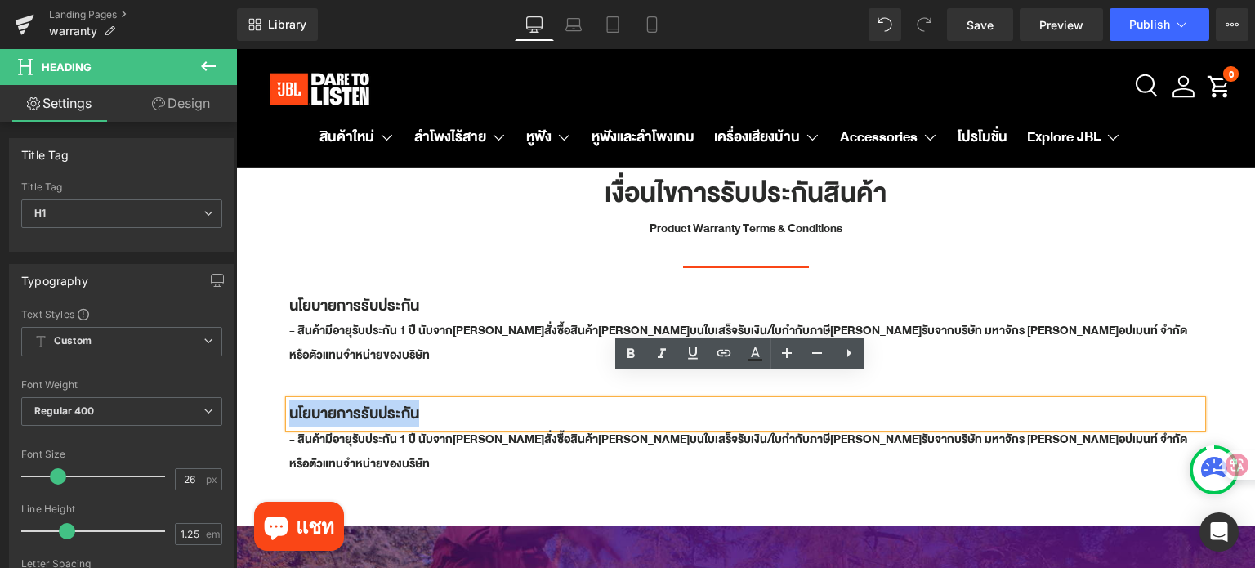
paste div
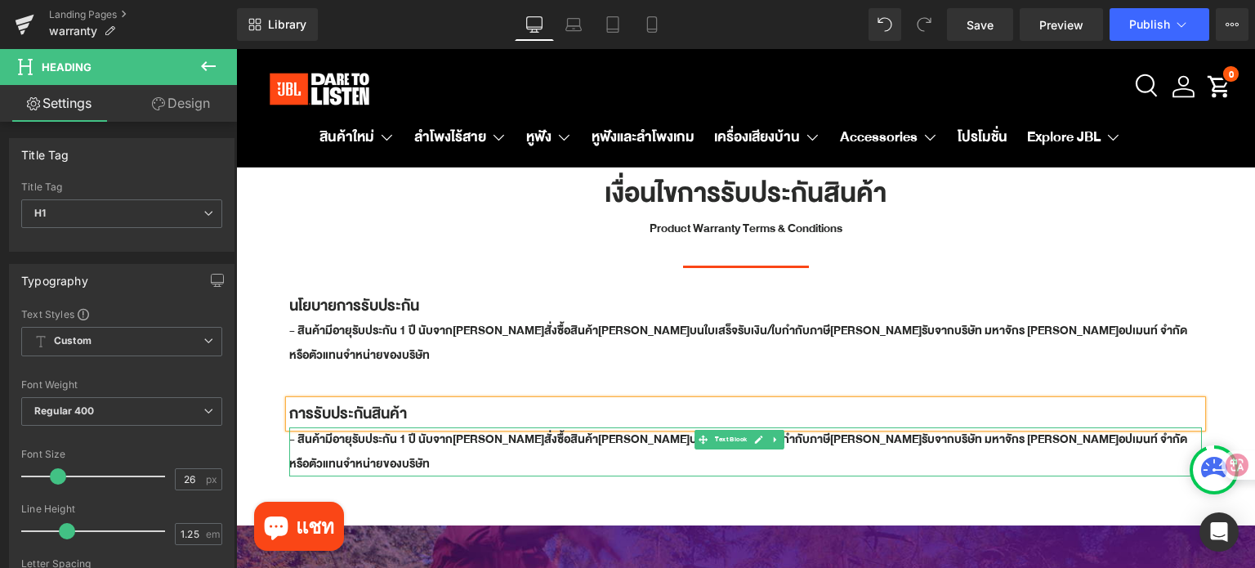
click at [359, 429] on b "- สินค้ามีอายุรับประกัน 1 ปี นับจากวันที่สั่งซื้อสินค้าที่ปรากฎบนใบเสร็จรับเงิน…" at bounding box center [738, 451] width 898 height 45
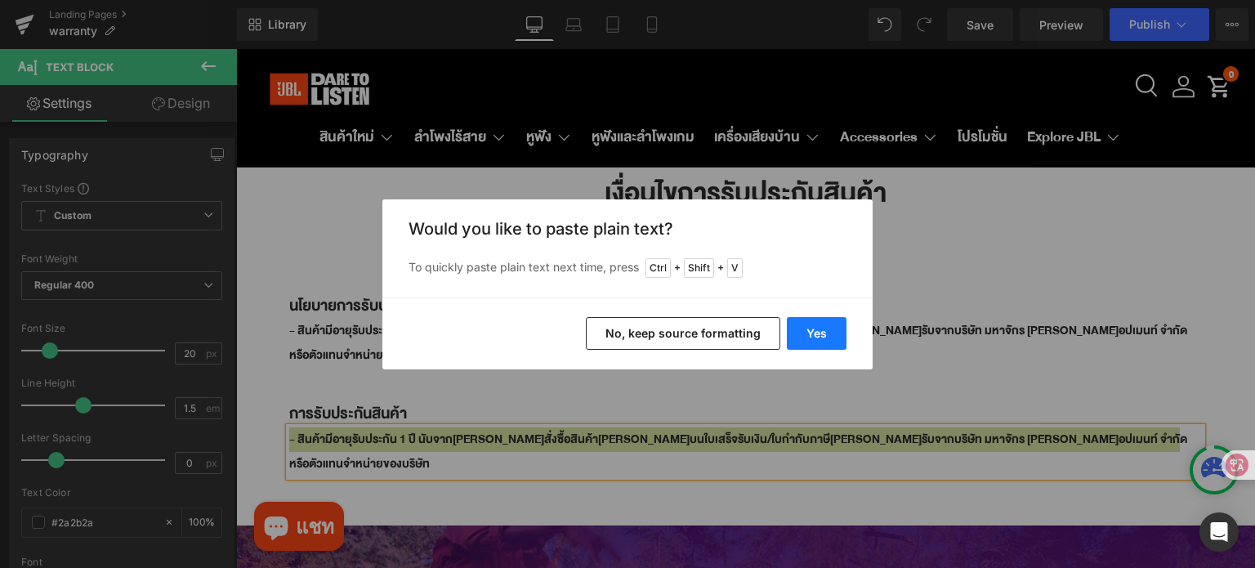
click at [815, 329] on button "Yes" at bounding box center [817, 333] width 60 height 33
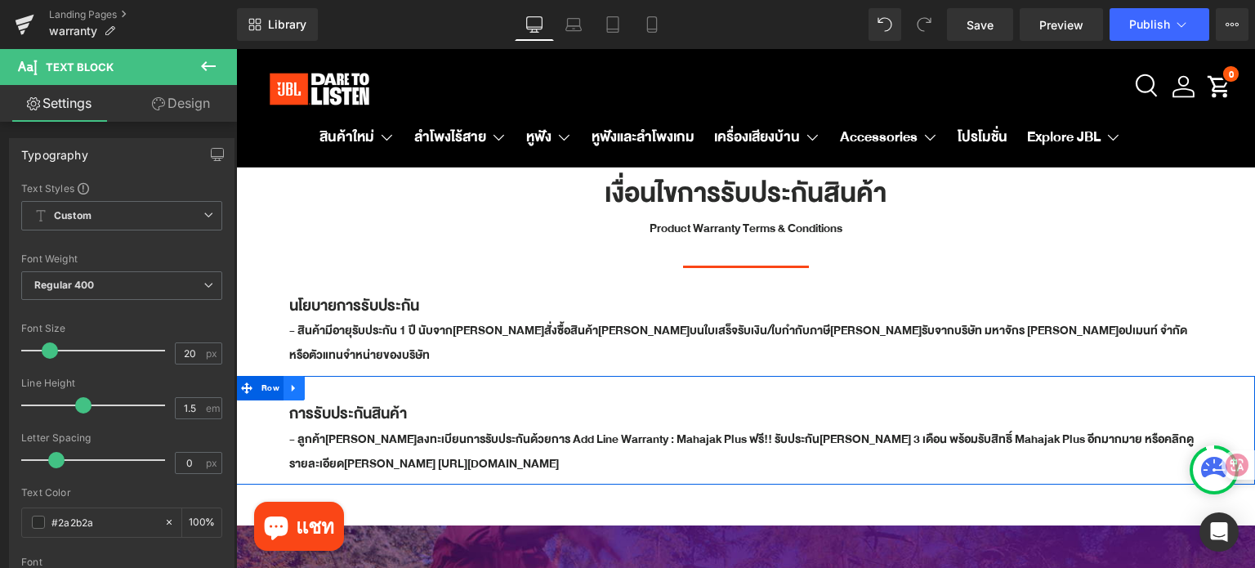
click at [296, 383] on icon at bounding box center [294, 389] width 11 height 12
click at [317, 383] on icon at bounding box center [315, 388] width 11 height 11
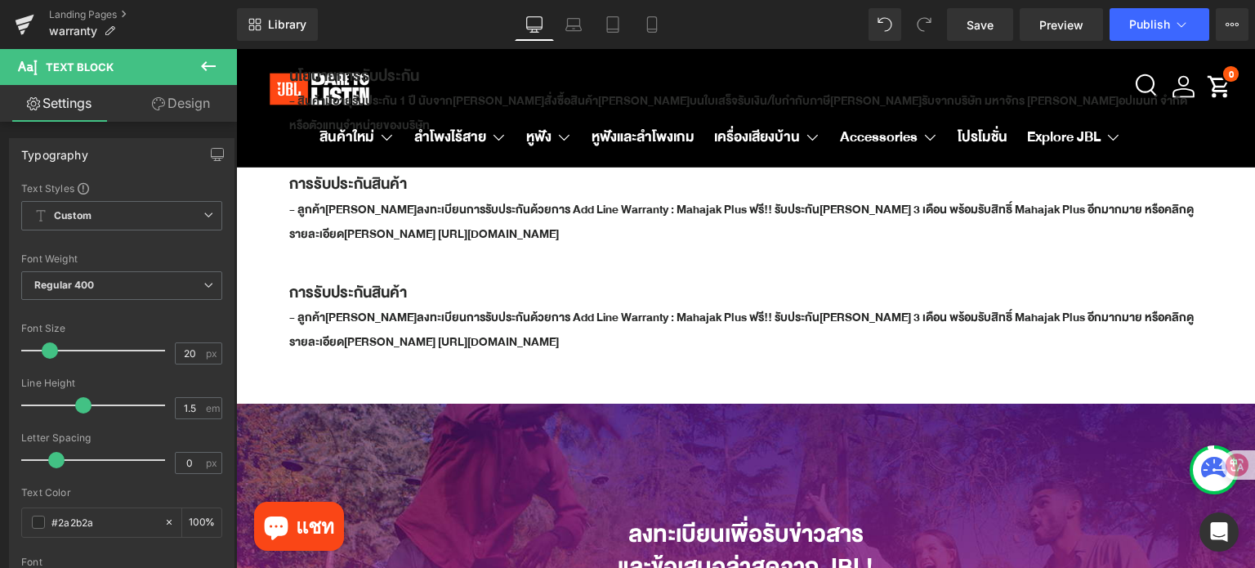
scroll to position [181, 0]
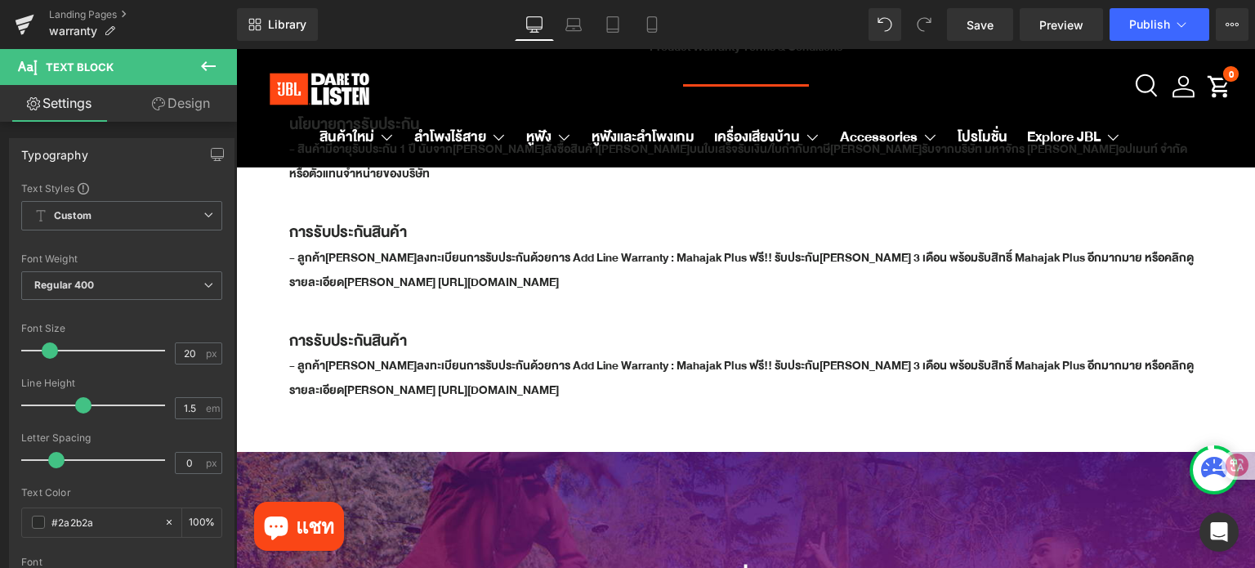
click at [335, 328] on h1 "การรับประกันสินค้า" at bounding box center [745, 341] width 913 height 27
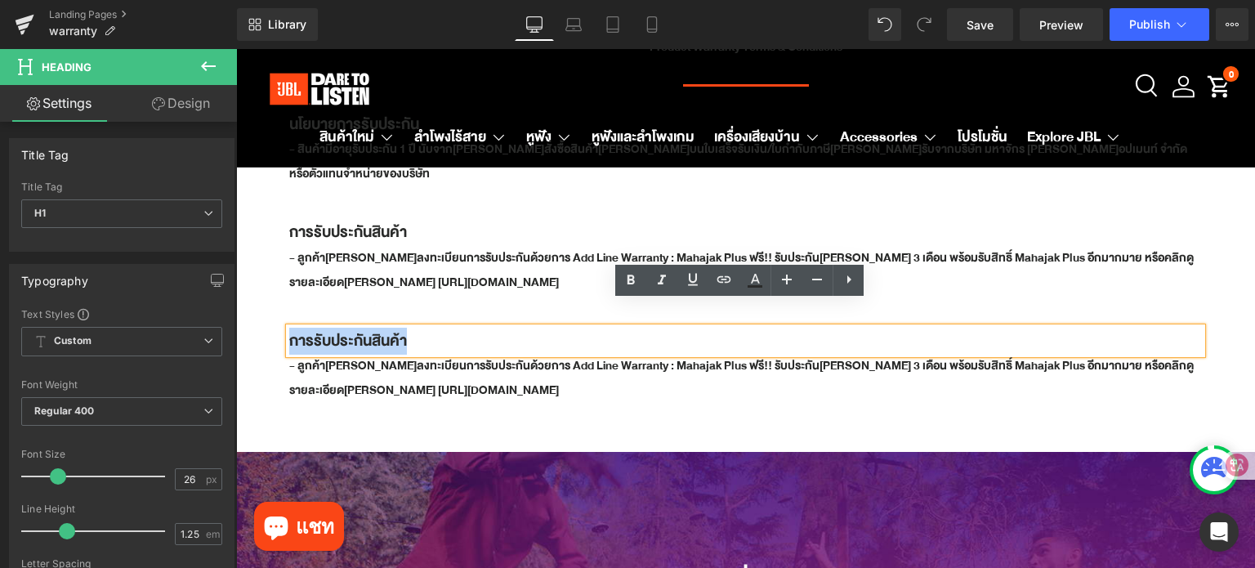
paste div
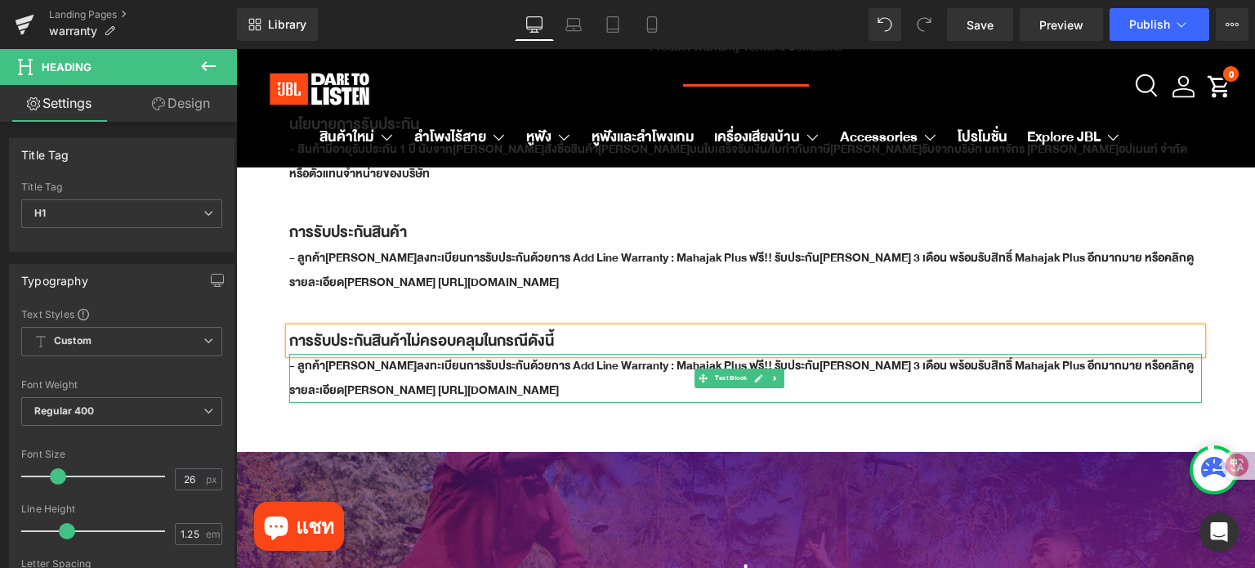
click at [423, 354] on p "- ลูกค้าสามารถลงทะเบียนการรับประกันด้วยการ Add Line Warranty : Mahajak Plus ฟรี…" at bounding box center [745, 378] width 913 height 49
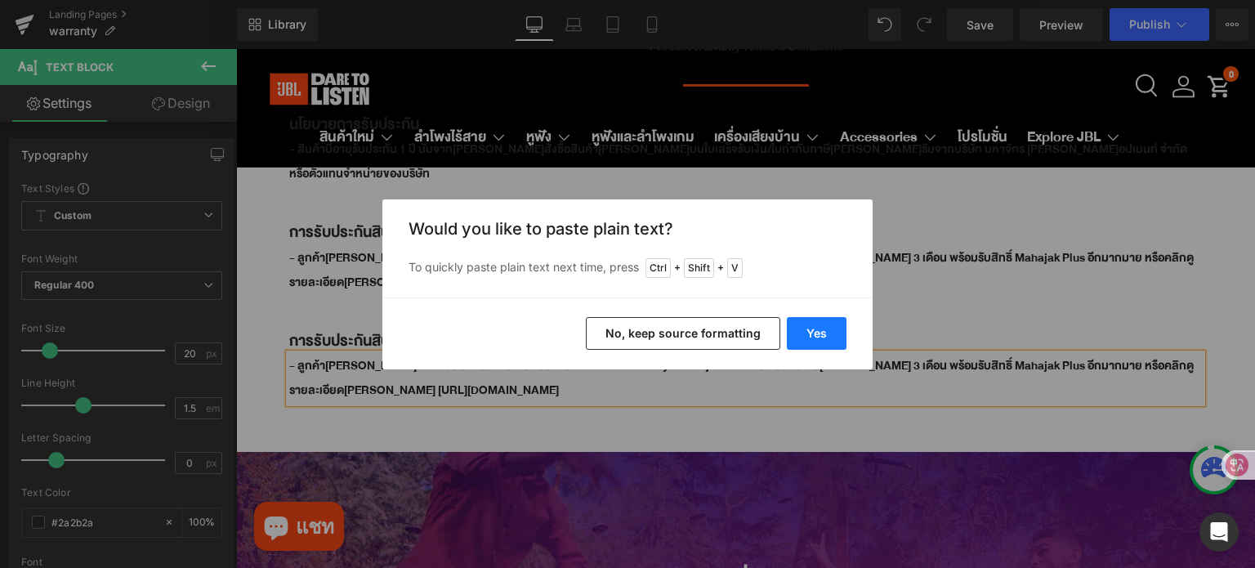
click at [819, 333] on button "Yes" at bounding box center [817, 333] width 60 height 33
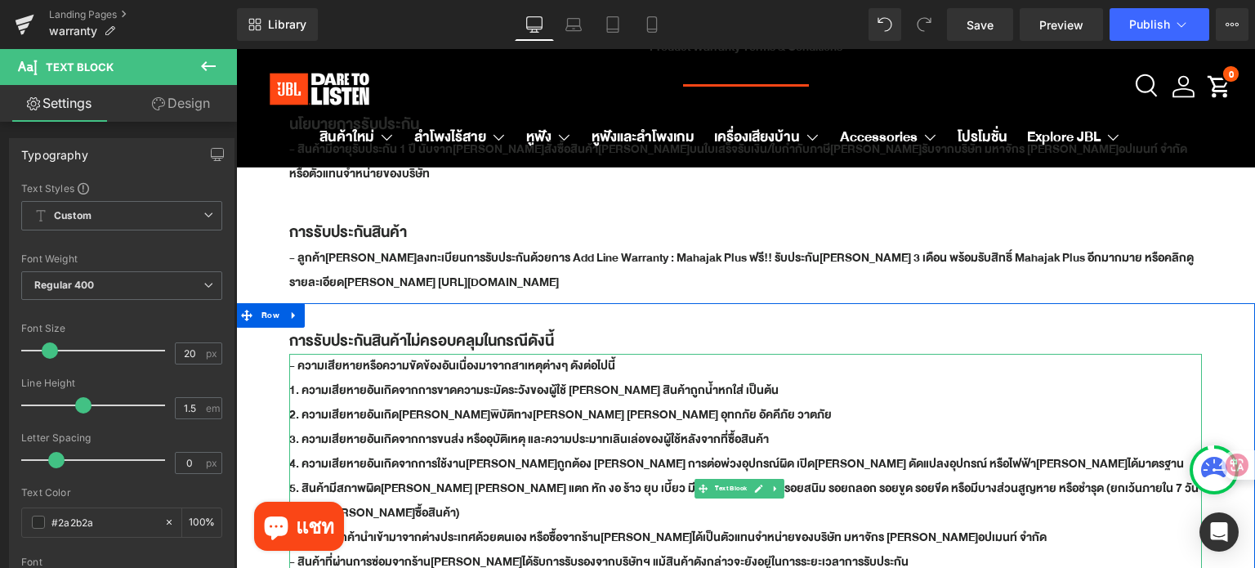
click at [294, 356] on b "- ความเสียหายหรือความขัดข้องอันเนื่องมาจากสาเหตุต่างๆ ดังต่อไปนี้" at bounding box center [452, 366] width 326 height 20
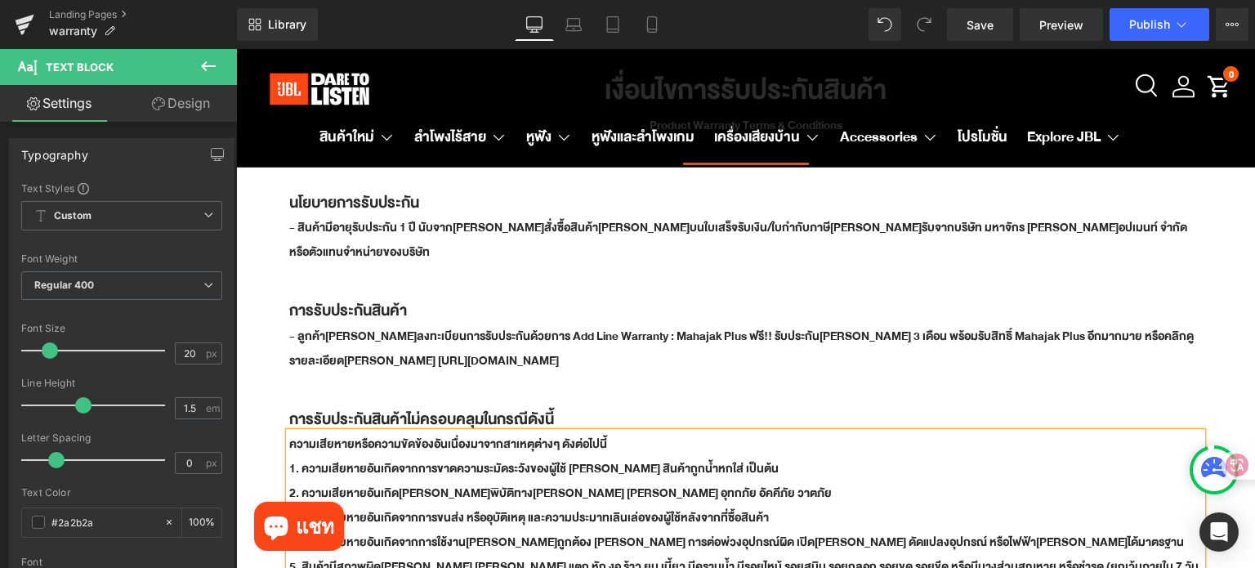
scroll to position [100, 0]
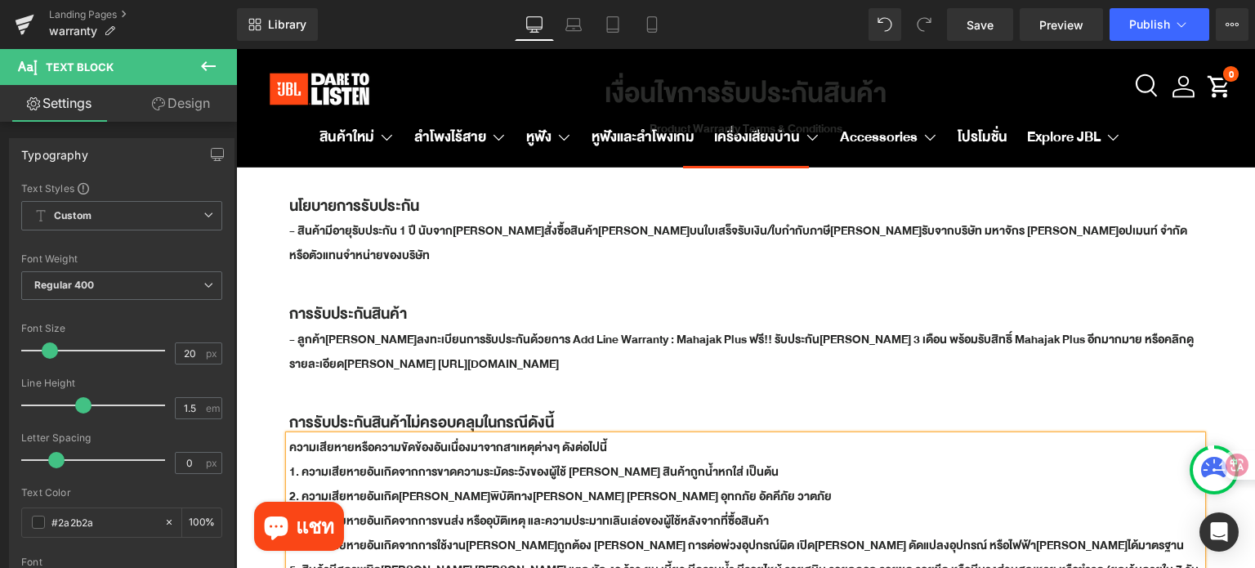
drag, startPoint x: 654, startPoint y: 377, endPoint x: 826, endPoint y: 203, distance: 245.0
click at [654, 385] on div "การรับประกันสินค้าไม่ครอบคลุมในกรณีดังนี้ Heading ความเสียหายหรือความขัดข้องอัน…" at bounding box center [745, 562] width 1019 height 354
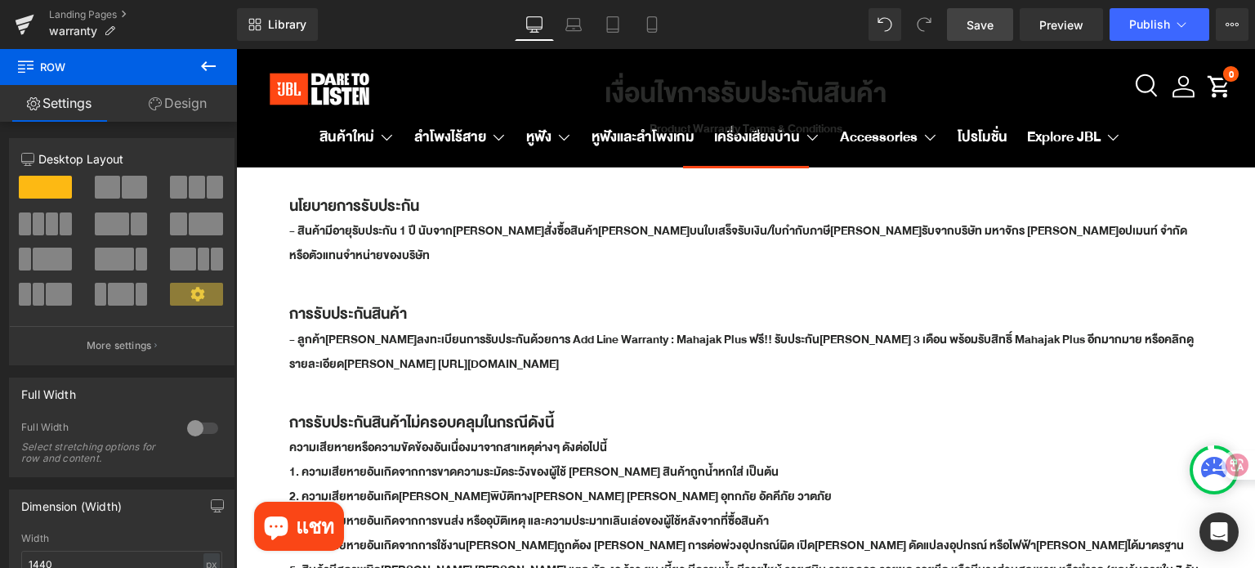
click at [972, 30] on span "Save" at bounding box center [980, 24] width 27 height 17
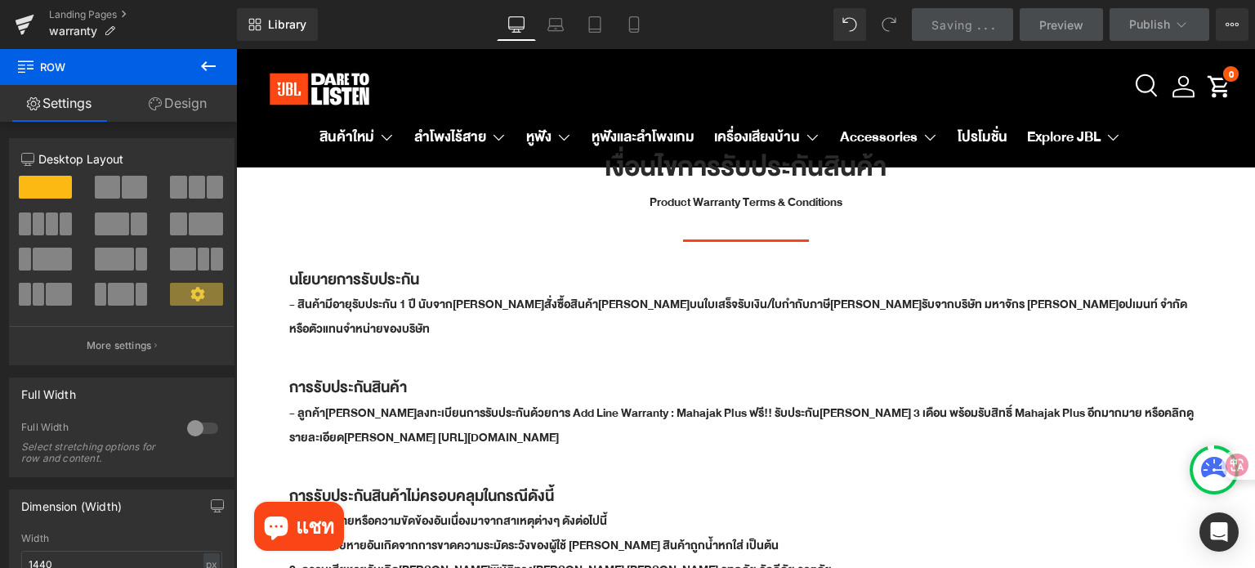
scroll to position [0, 0]
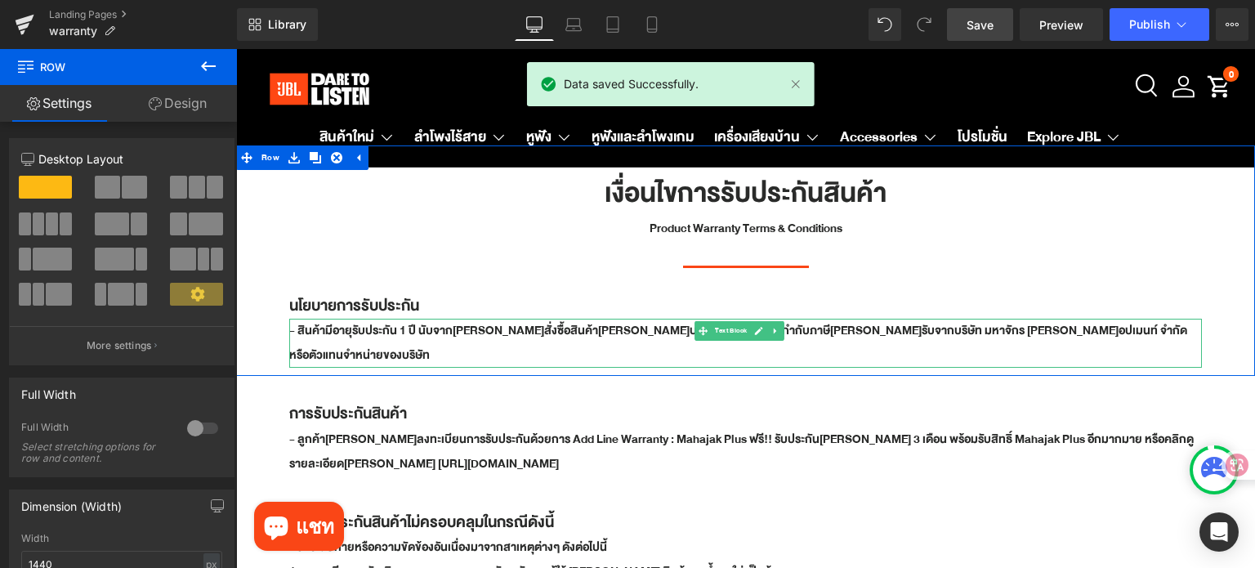
click at [295, 330] on b "- สินค้ามีอายุรับประกัน 1 ปี นับจากวันที่สั่งซื้อสินค้าที่ปรากฎบนใบเสร็จรับเงิน…" at bounding box center [738, 342] width 898 height 45
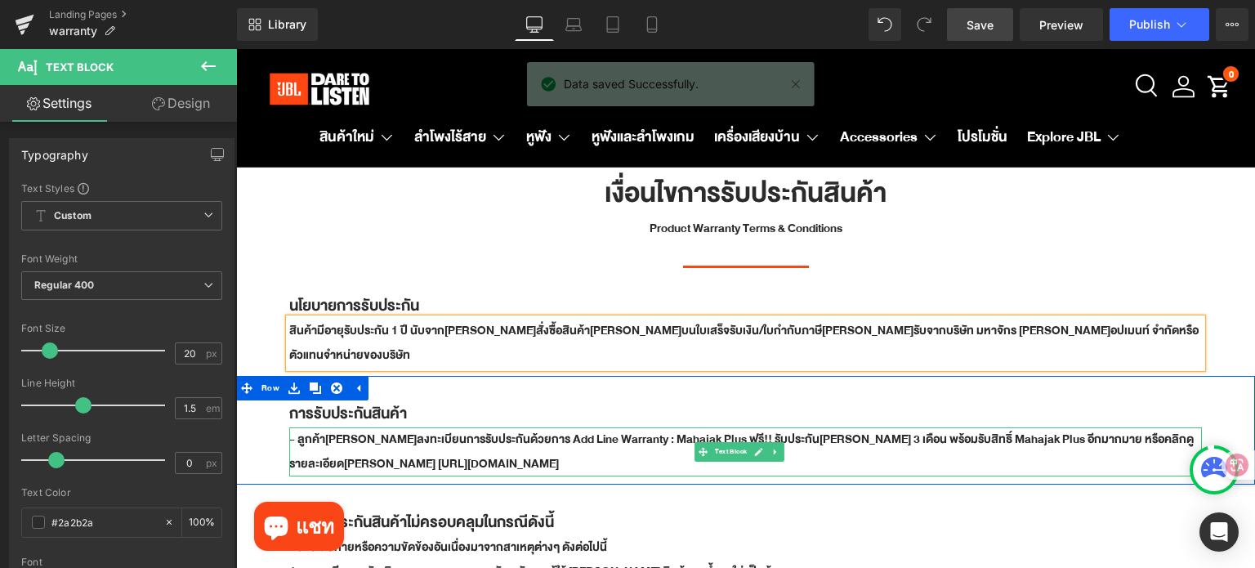
click at [298, 429] on b "- ลูกค้าสามารถลงทะเบียนการรับประกันด้วยการ Add Line Warranty : Mahajak Plus ฟรี…" at bounding box center [741, 451] width 905 height 45
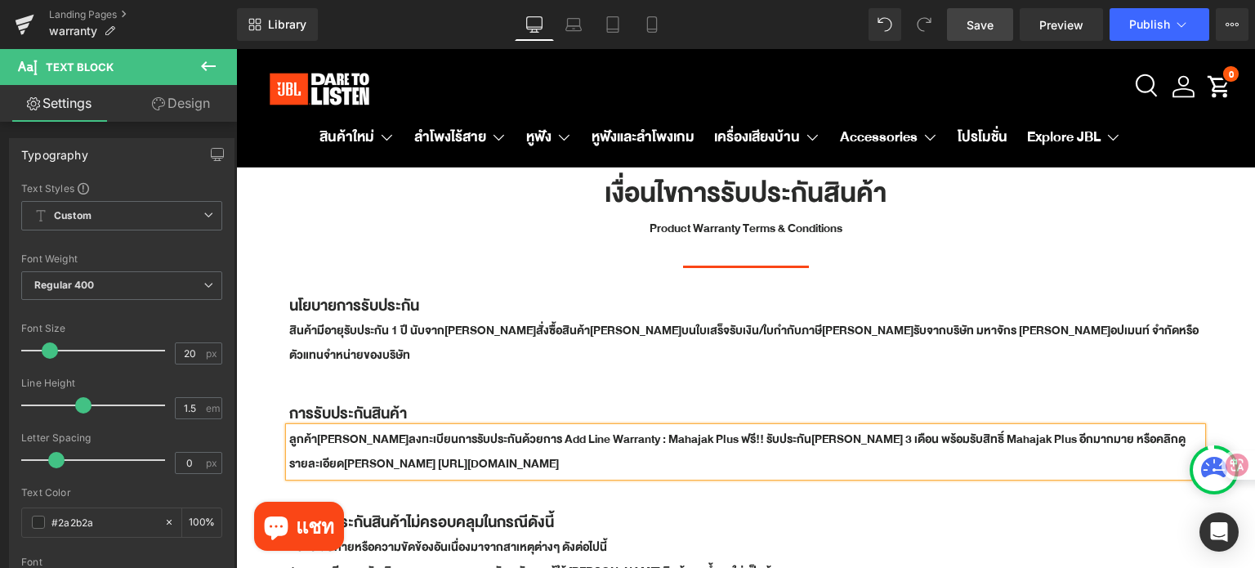
click at [268, 398] on div "การรับประกันสินค้า Heading ลูกค้าสามารถลงทะเบียนการรับประกันด้วยการ Add Line Wa…" at bounding box center [745, 430] width 1019 height 109
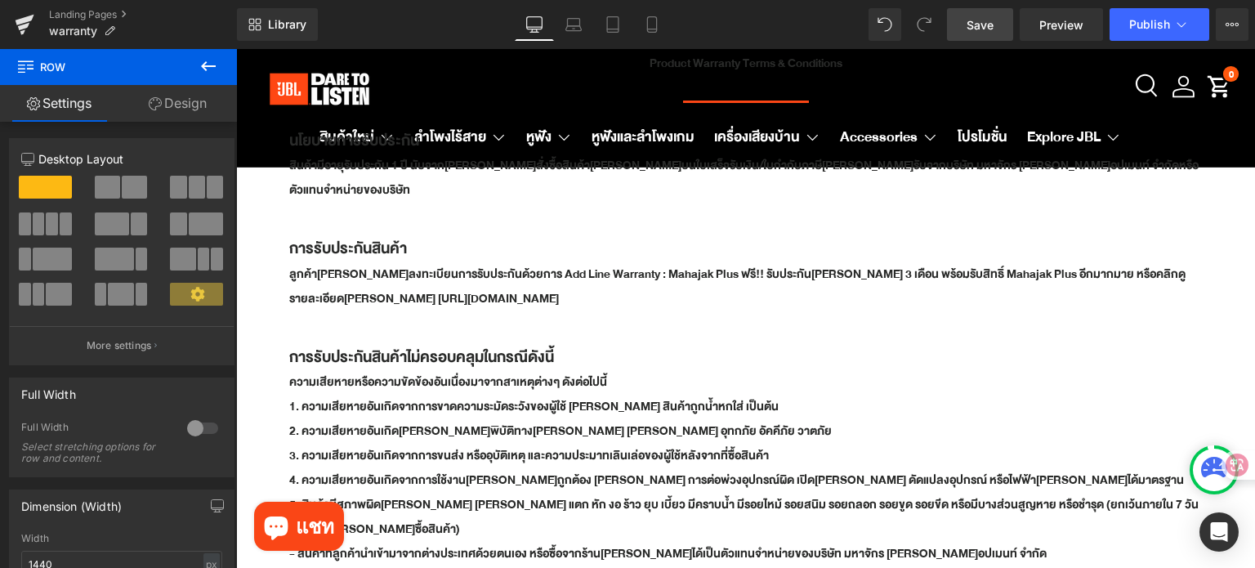
scroll to position [163, 0]
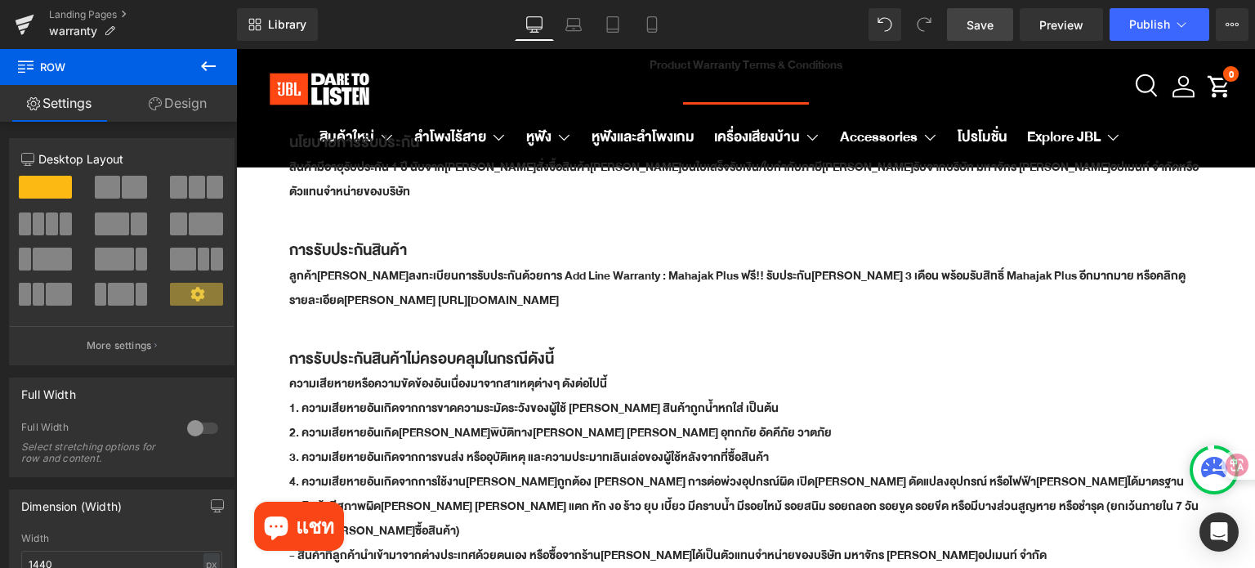
click at [993, 23] on span "Save" at bounding box center [980, 24] width 27 height 17
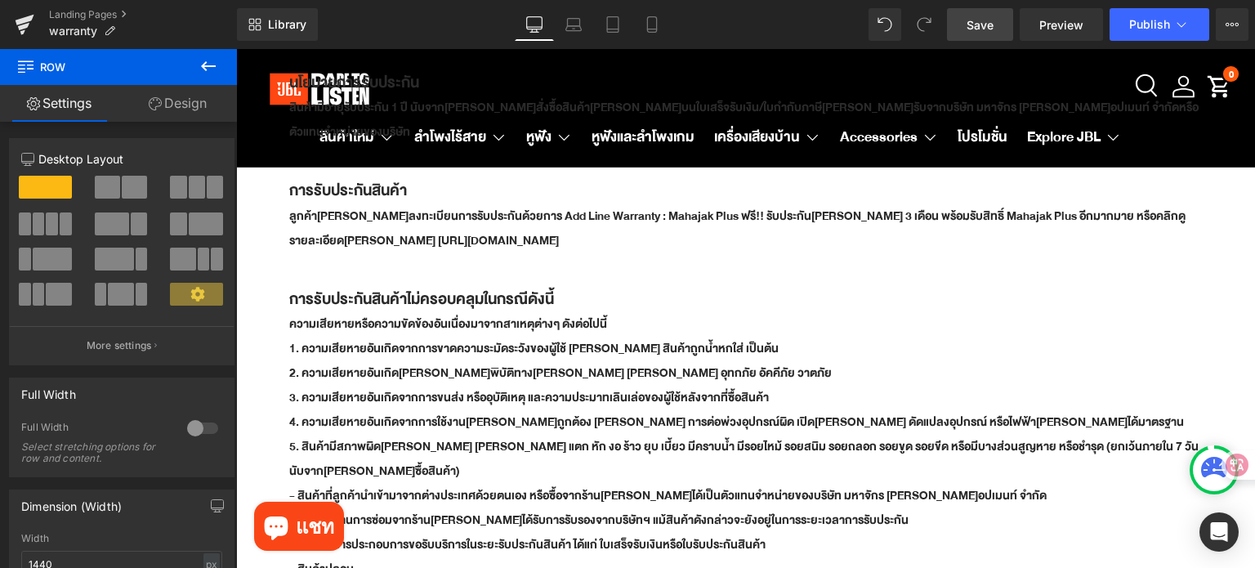
scroll to position [245, 0]
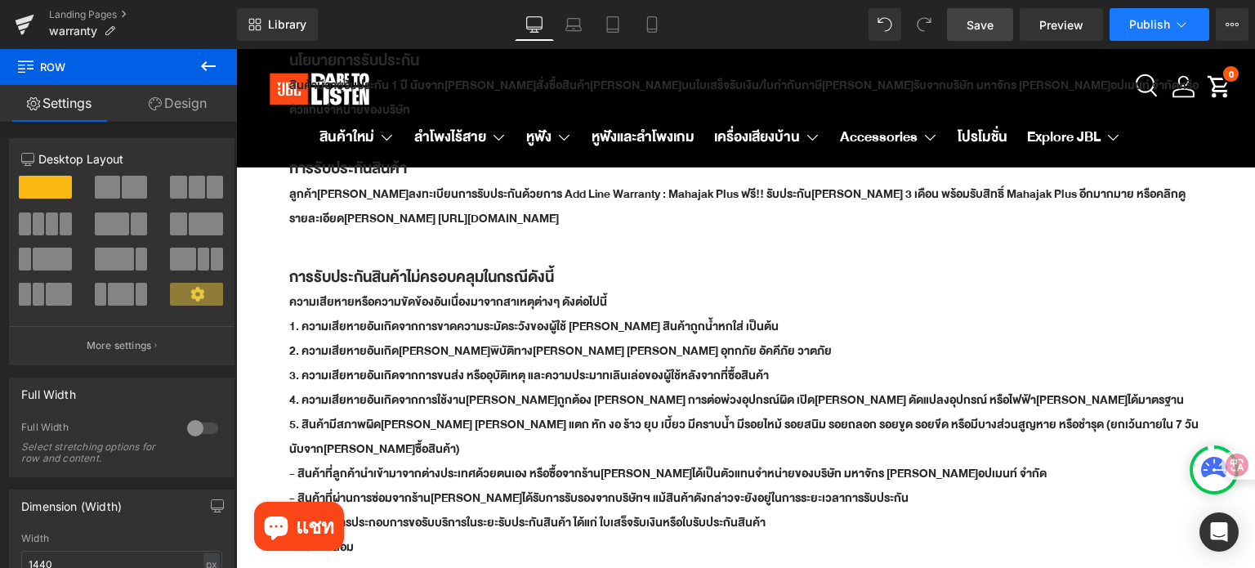
click at [1118, 30] on button "Publish" at bounding box center [1160, 24] width 100 height 33
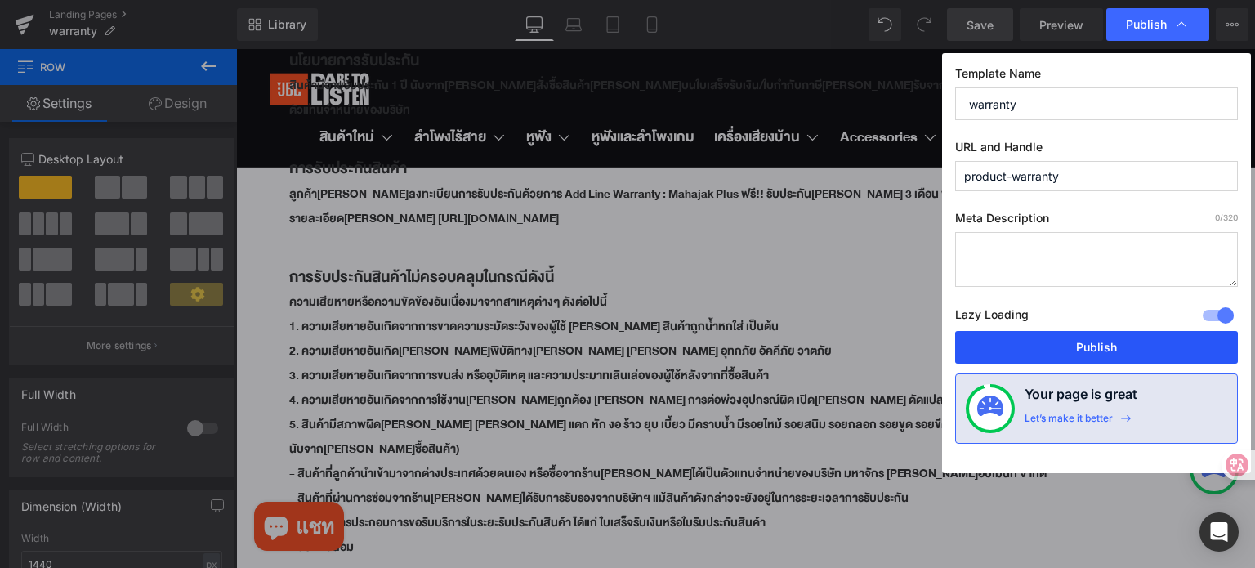
click at [1076, 338] on button "Publish" at bounding box center [1096, 347] width 283 height 33
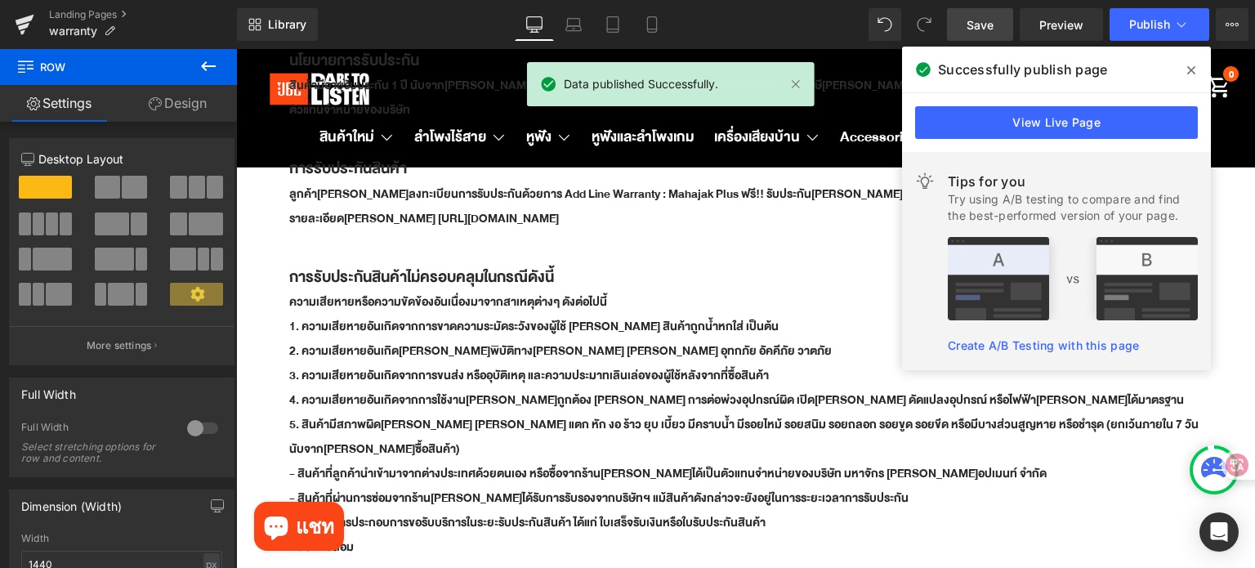
click at [1186, 71] on span at bounding box center [1192, 70] width 26 height 26
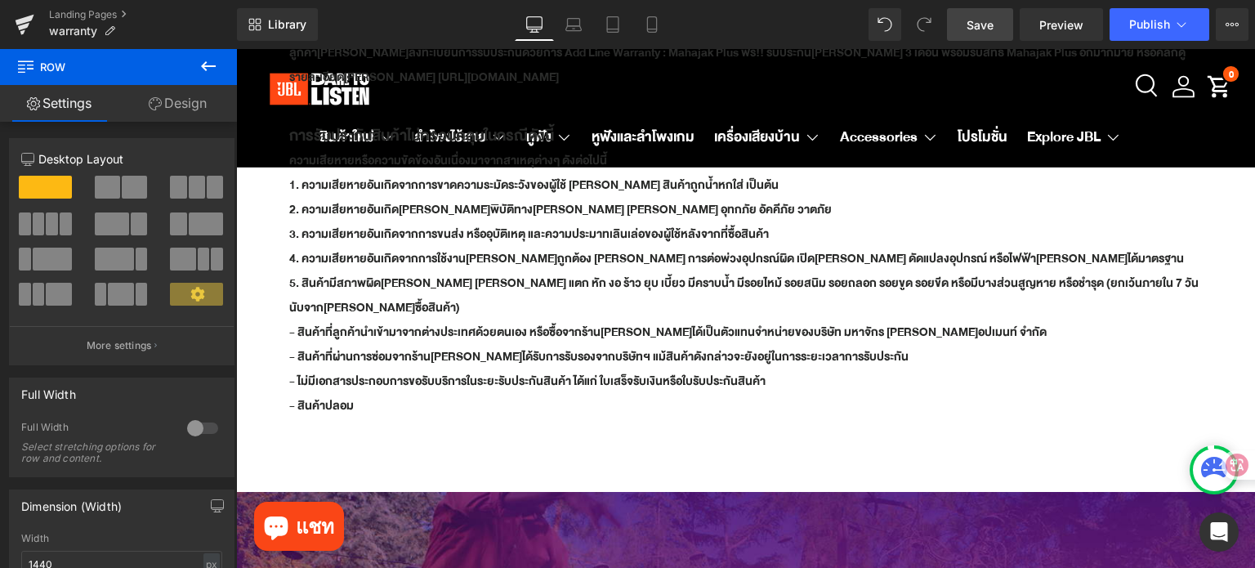
scroll to position [409, 0]
